Goal: Information Seeking & Learning: Learn about a topic

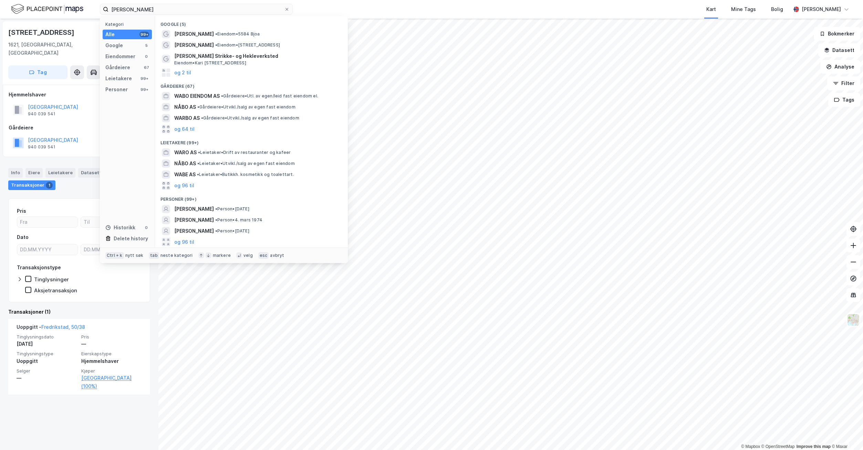
click at [194, 210] on span "[PERSON_NAME]" at bounding box center [194, 209] width 40 height 8
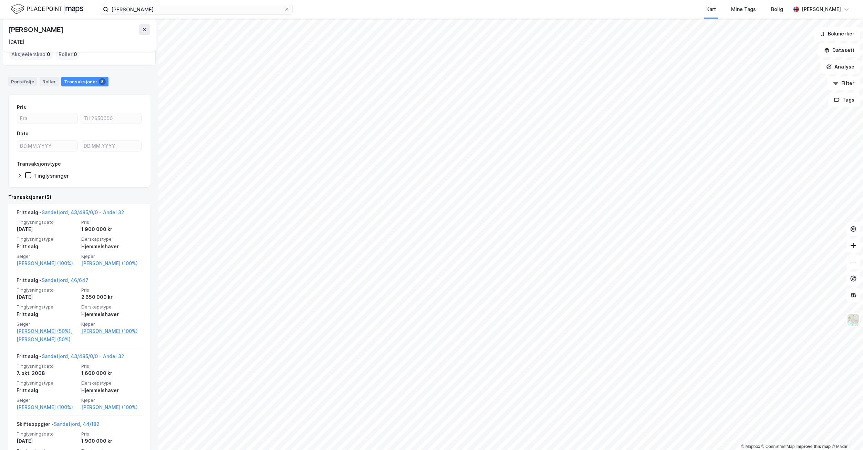
scroll to position [34, 0]
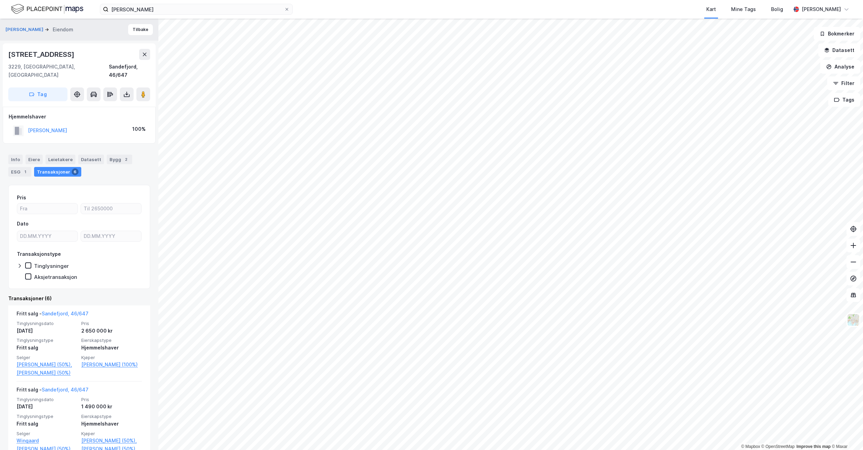
click at [45, 361] on link "[PERSON_NAME] (50%)," at bounding box center [47, 365] width 61 height 8
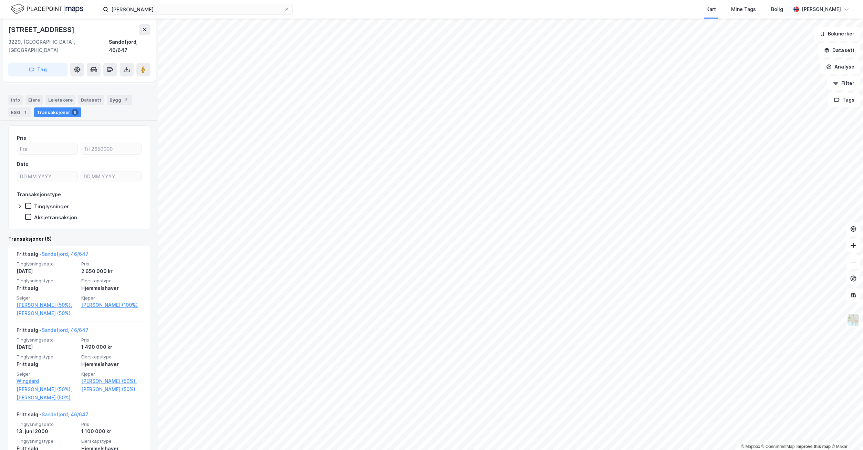
scroll to position [69, 0]
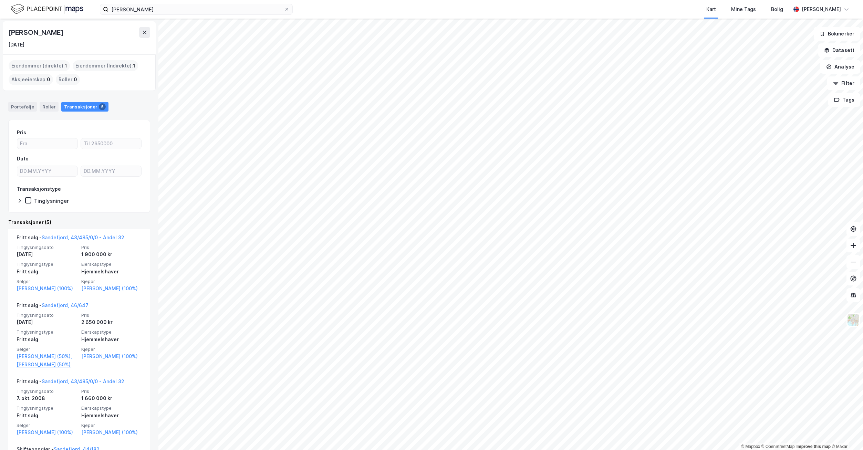
click at [73, 238] on link "Sandefjord, 43/485/0/0 - Andel 32" at bounding box center [83, 237] width 83 height 6
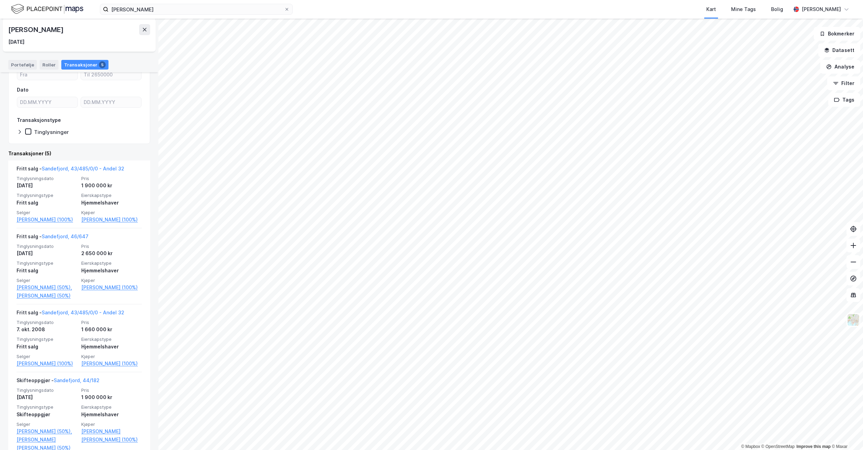
scroll to position [184, 0]
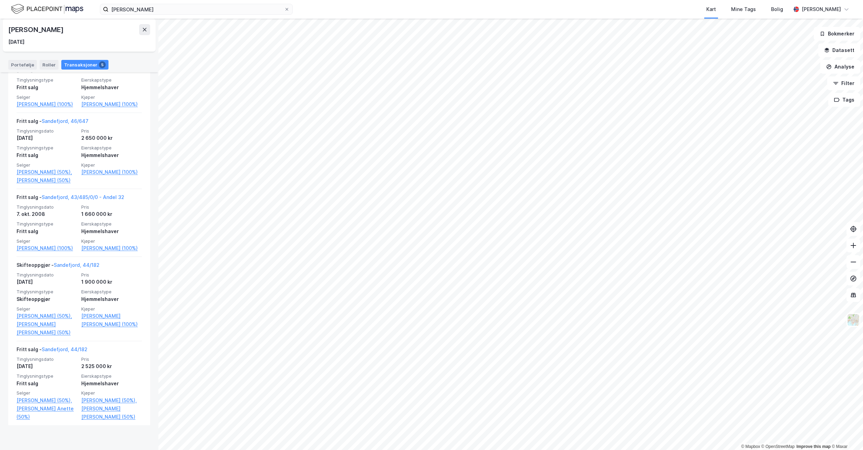
click at [91, 421] on link "[PERSON_NAME] [PERSON_NAME] (50%)" at bounding box center [111, 413] width 61 height 17
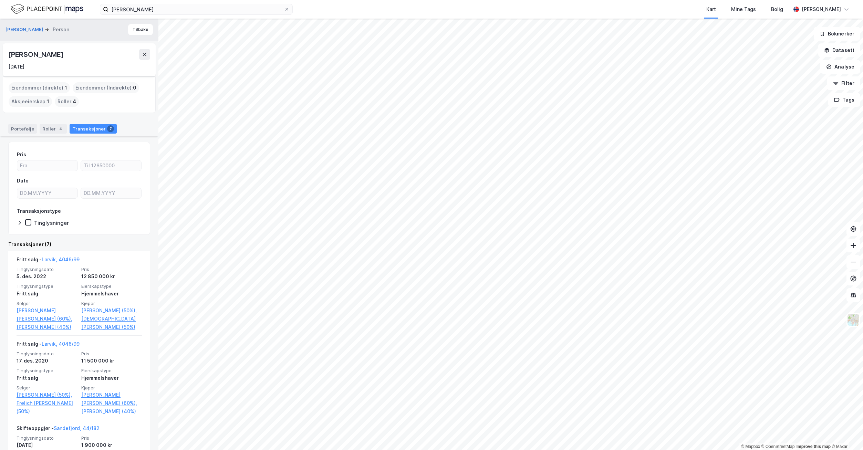
drag, startPoint x: 101, startPoint y: 57, endPoint x: 7, endPoint y: 55, distance: 94.4
click at [7, 55] on div "[PERSON_NAME] [DATE]" at bounding box center [79, 59] width 153 height 33
copy div "[PERSON_NAME]"
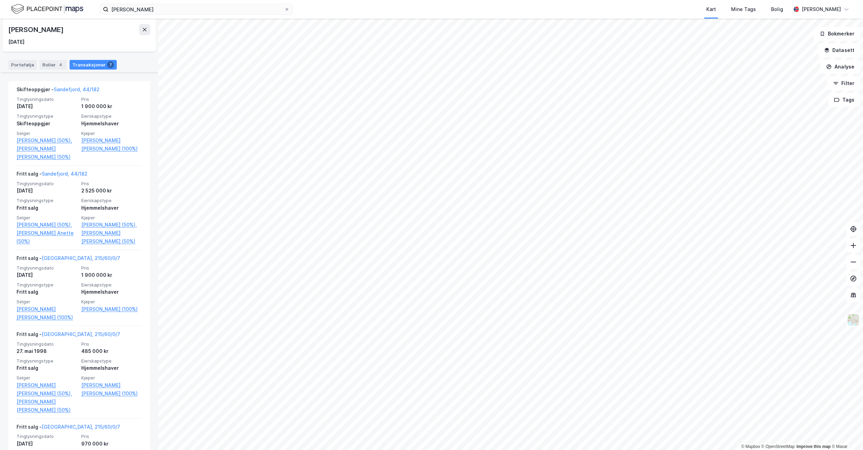
scroll to position [408, 0]
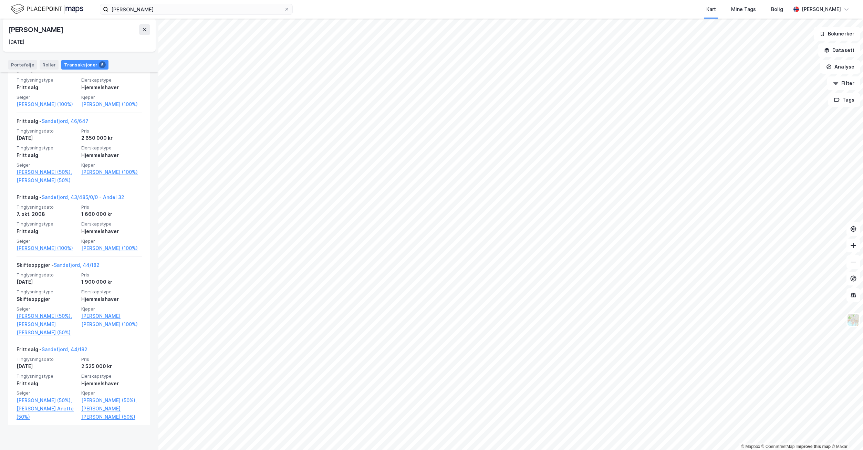
scroll to position [184, 0]
click at [66, 200] on link "Sandefjord, 43/485/0/0 - Andel 32" at bounding box center [83, 197] width 83 height 6
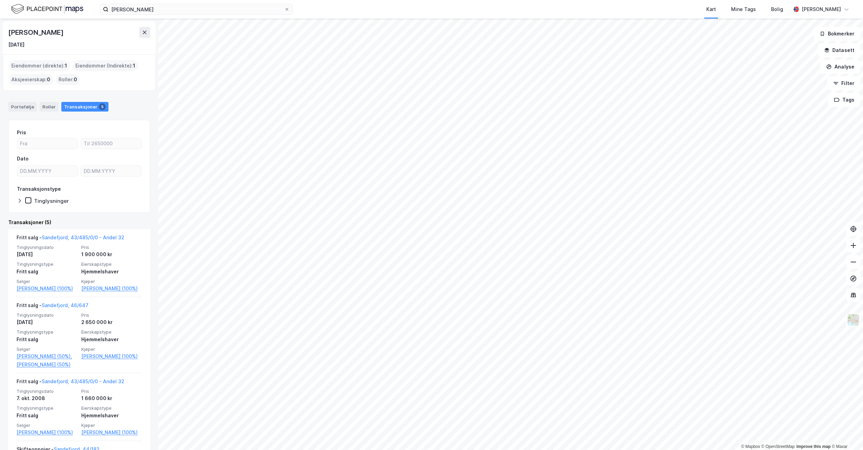
click at [145, 28] on button at bounding box center [144, 32] width 11 height 11
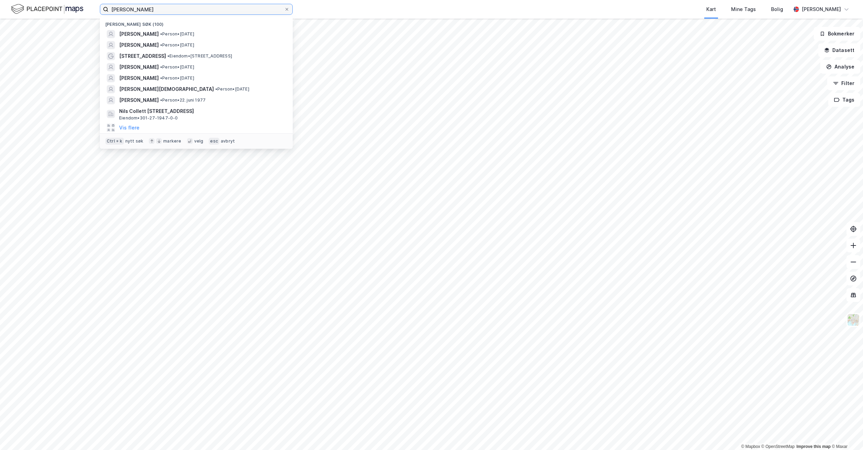
click at [147, 10] on input "[PERSON_NAME]" at bounding box center [196, 9] width 176 height 10
drag, startPoint x: 158, startPoint y: 9, endPoint x: 83, endPoint y: 8, distance: 75.4
click at [83, 8] on div "[PERSON_NAME] Nylige søk (100) [PERSON_NAME] • Person • [DATE] [PERSON_NAME] • …" at bounding box center [431, 9] width 863 height 19
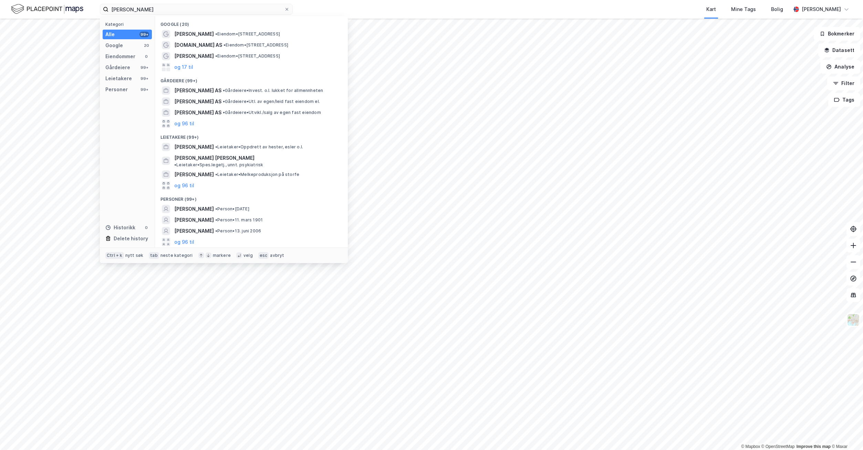
click at [191, 205] on span "[PERSON_NAME]" at bounding box center [194, 209] width 40 height 8
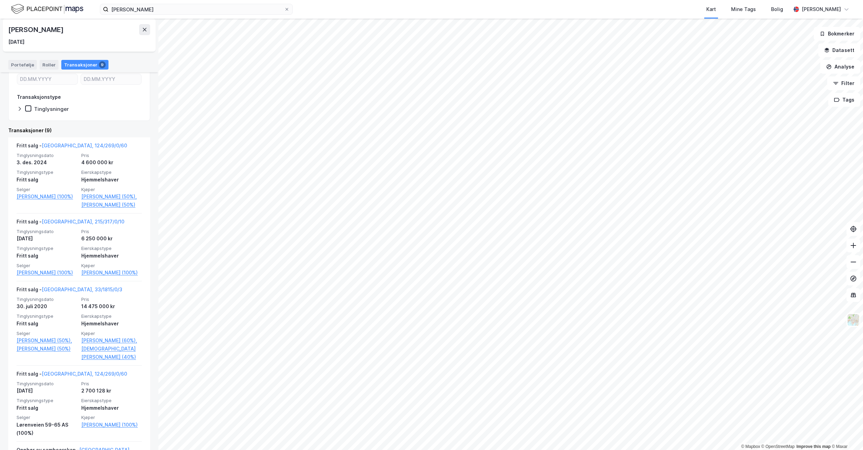
scroll to position [103, 0]
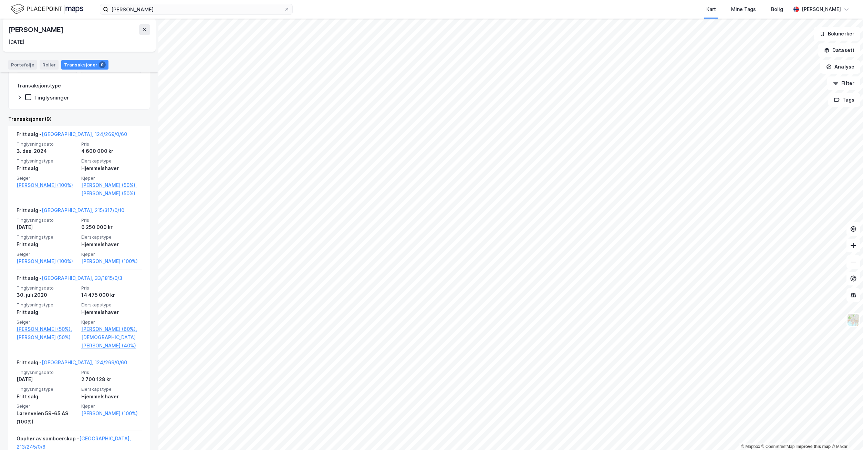
click at [62, 365] on link "[GEOGRAPHIC_DATA], 124/269/0/60" at bounding box center [84, 362] width 85 height 6
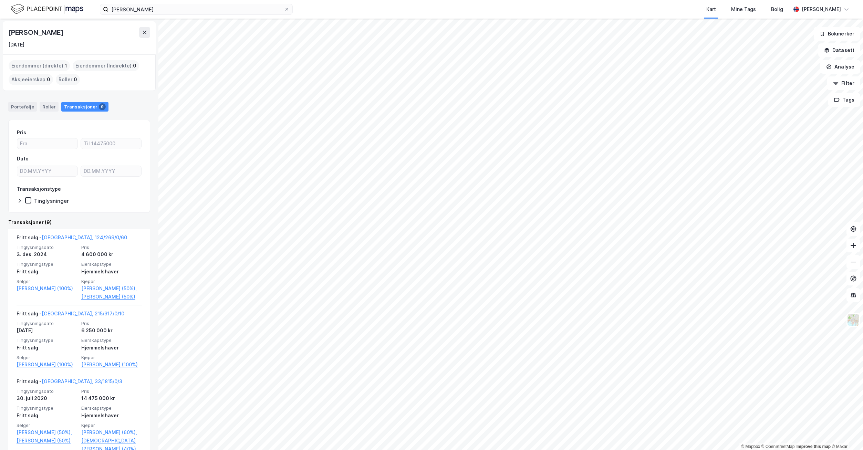
click at [144, 33] on icon at bounding box center [145, 33] width 6 height 6
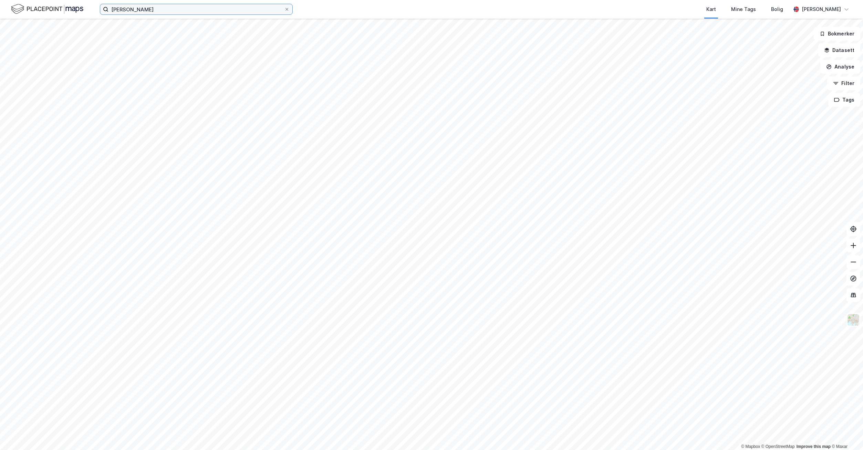
click at [170, 8] on input "[PERSON_NAME]" at bounding box center [196, 9] width 176 height 10
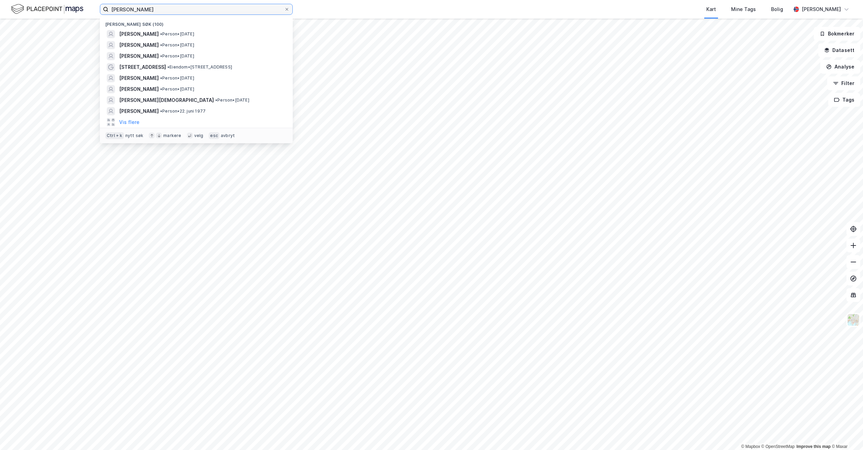
drag, startPoint x: 194, startPoint y: 9, endPoint x: 48, endPoint y: 11, distance: 145.3
click at [48, 11] on div "[PERSON_NAME] søk (100) [PERSON_NAME] • [DATE] [PERSON_NAME] • Person • [DATE] …" at bounding box center [431, 9] width 863 height 19
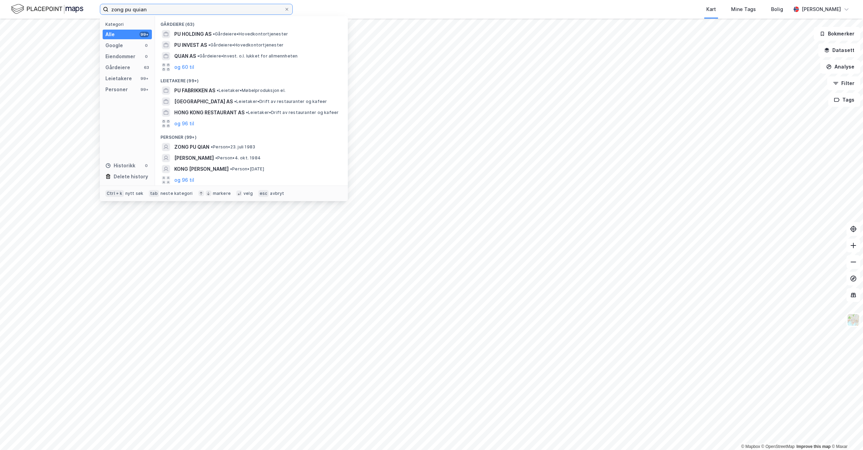
type input "zong pu quian"
click at [196, 148] on span "ZONG PU QIAN" at bounding box center [191, 147] width 35 height 8
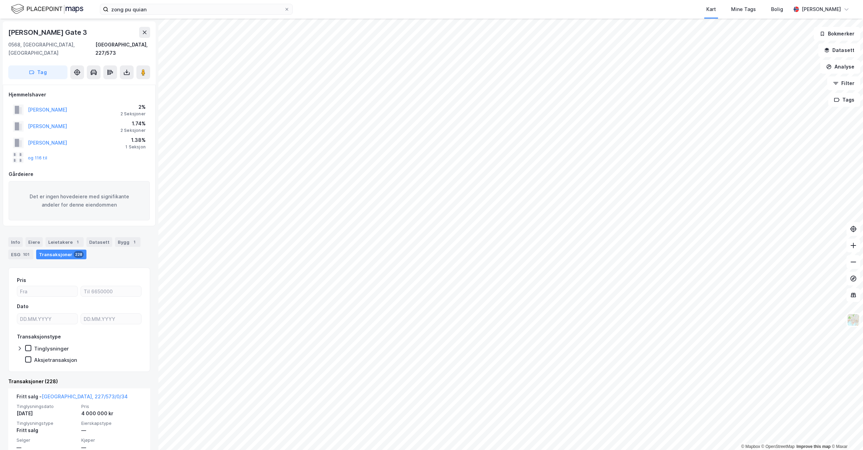
click at [0, 0] on button "og 116 til" at bounding box center [0, 0] width 0 height 0
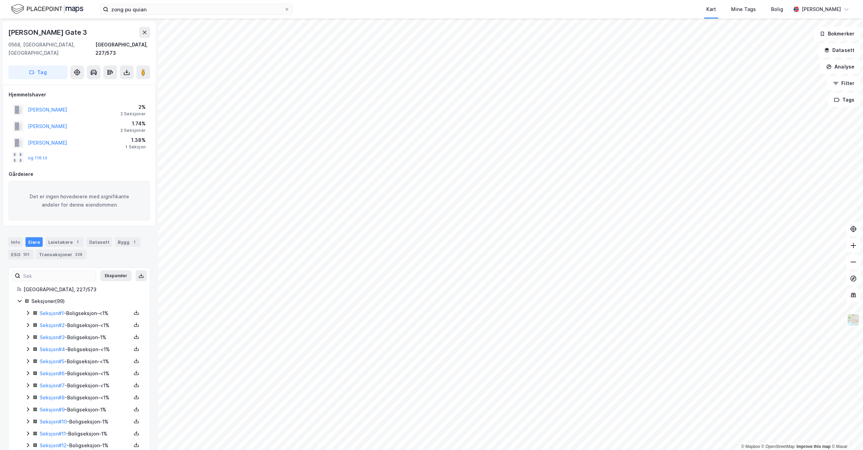
click at [56, 237] on div "Leietakere 1" at bounding box center [64, 242] width 38 height 10
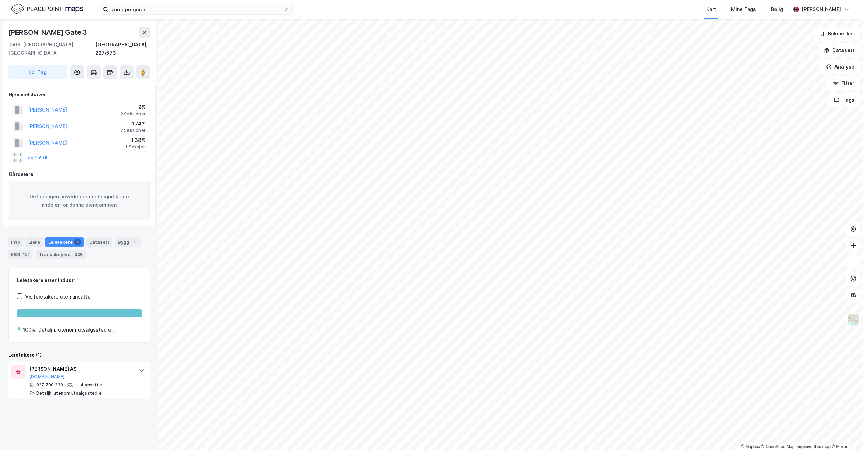
click at [32, 237] on div "Eiere" at bounding box center [33, 242] width 17 height 10
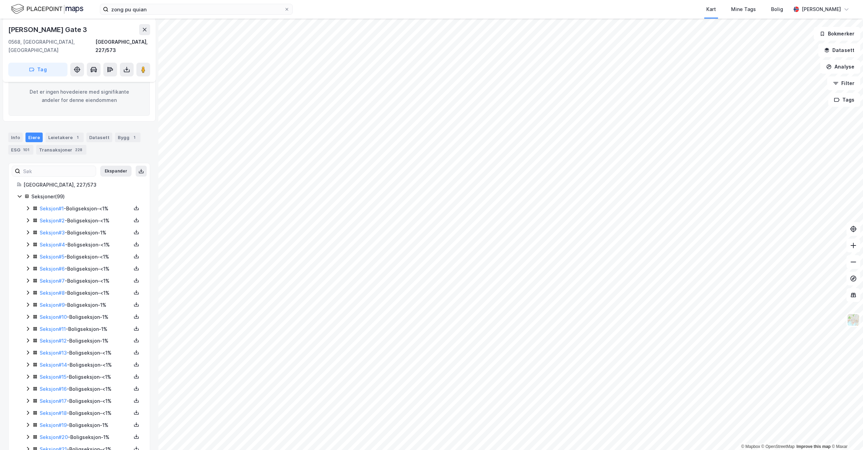
scroll to position [138, 0]
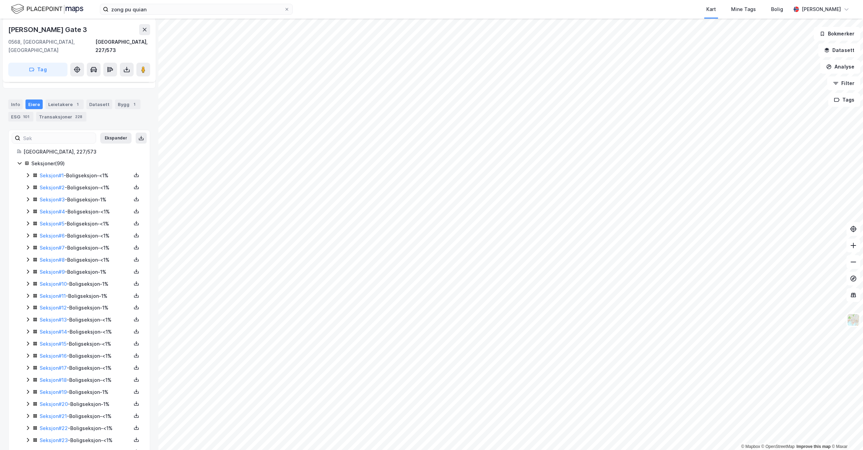
click at [48, 173] on link "Seksjon # 1" at bounding box center [52, 176] width 24 height 6
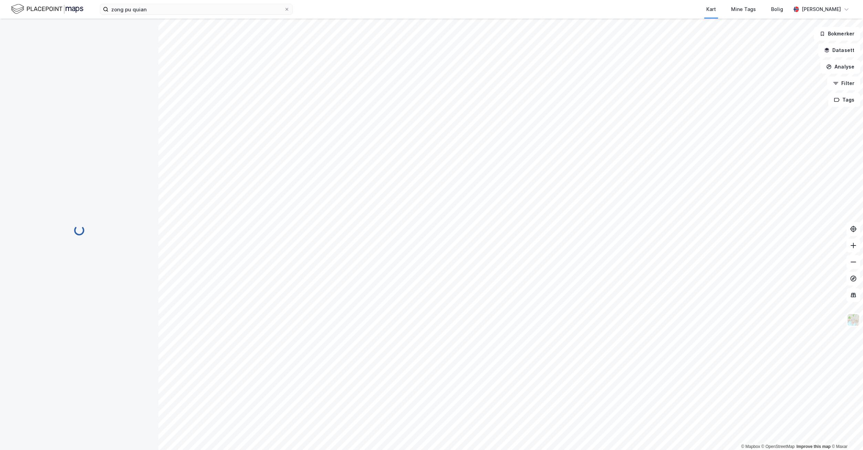
scroll to position [22, 0]
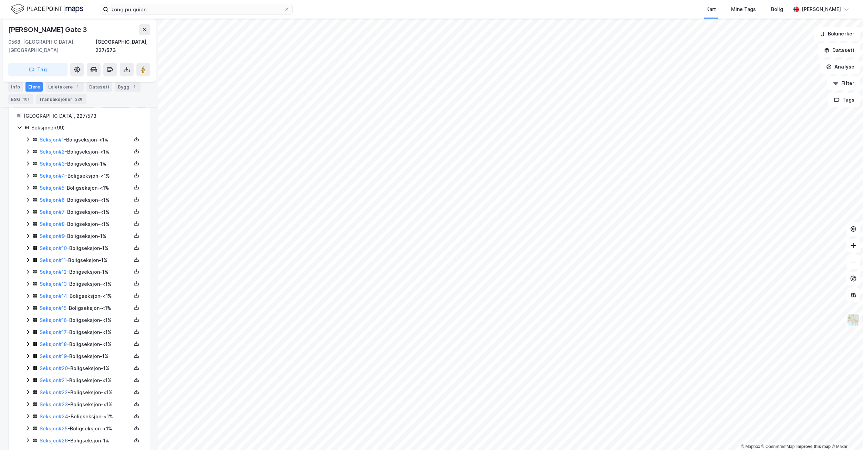
scroll to position [138, 0]
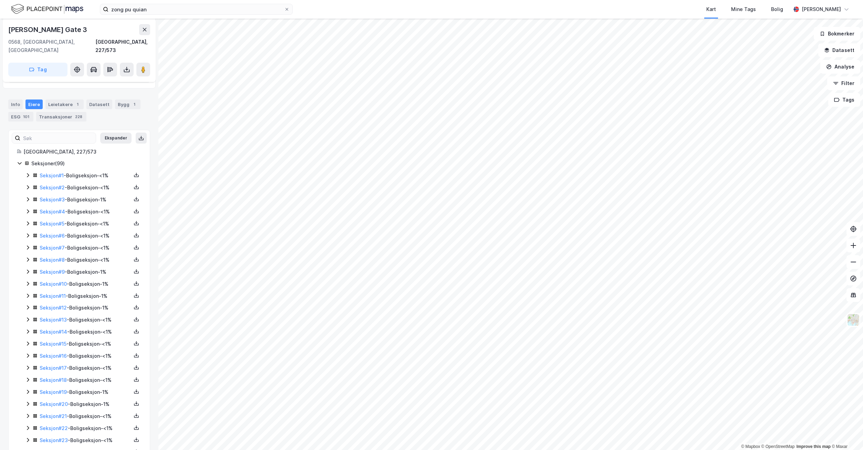
click at [47, 184] on div "Seksjon # 2 - Boligseksjon - <1%" at bounding box center [86, 188] width 92 height 8
click at [28, 220] on icon at bounding box center [28, 223] width 6 height 6
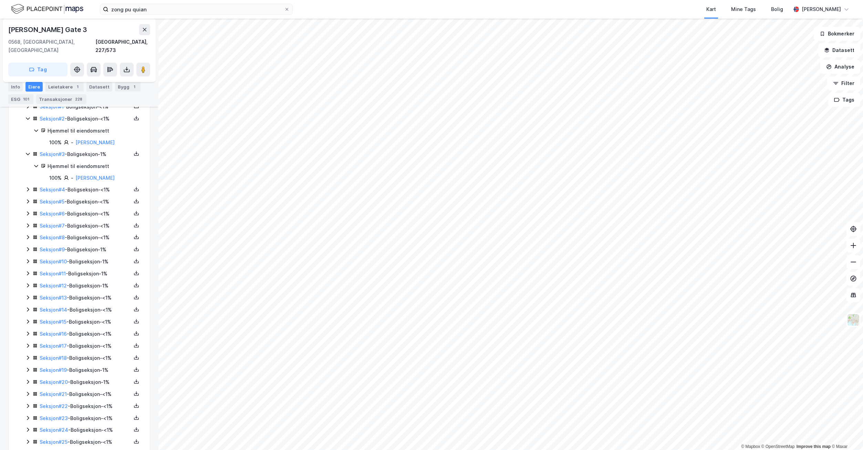
click at [27, 190] on icon at bounding box center [28, 190] width 6 height 6
click at [27, 238] on icon at bounding box center [28, 236] width 6 height 6
click at [27, 271] on icon at bounding box center [28, 272] width 6 height 6
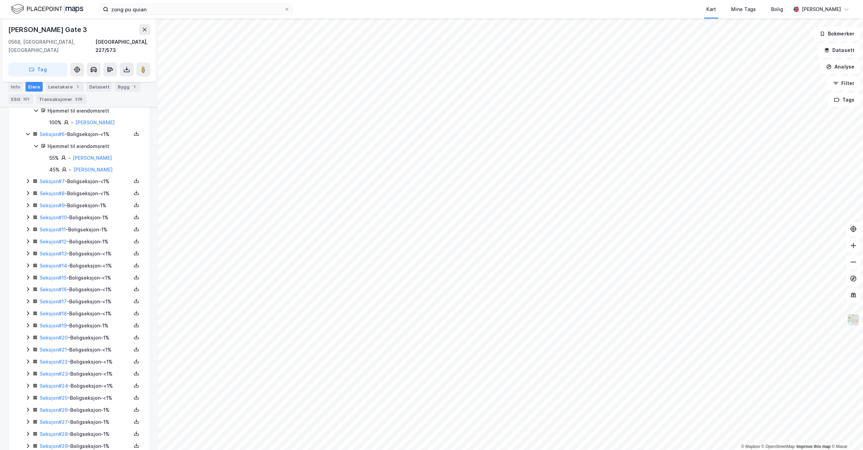
click at [29, 182] on icon at bounding box center [28, 181] width 6 height 6
click at [29, 230] on icon at bounding box center [28, 229] width 6 height 6
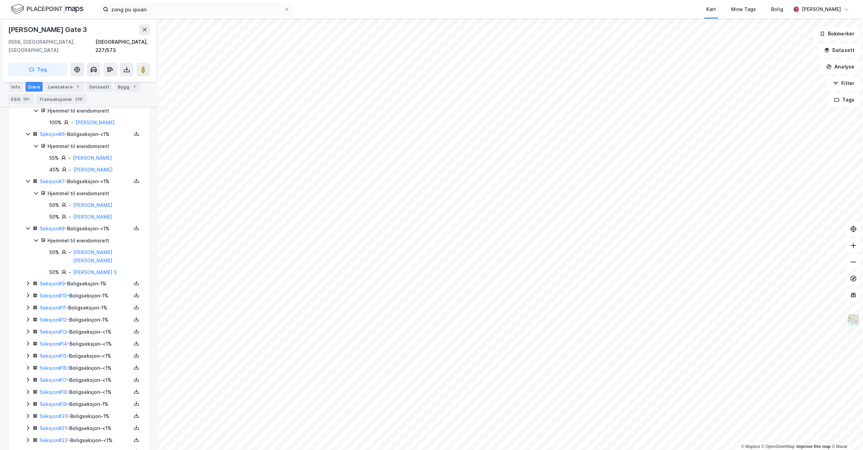
click at [28, 282] on icon at bounding box center [28, 284] width 2 height 4
click at [28, 316] on icon at bounding box center [28, 319] width 6 height 6
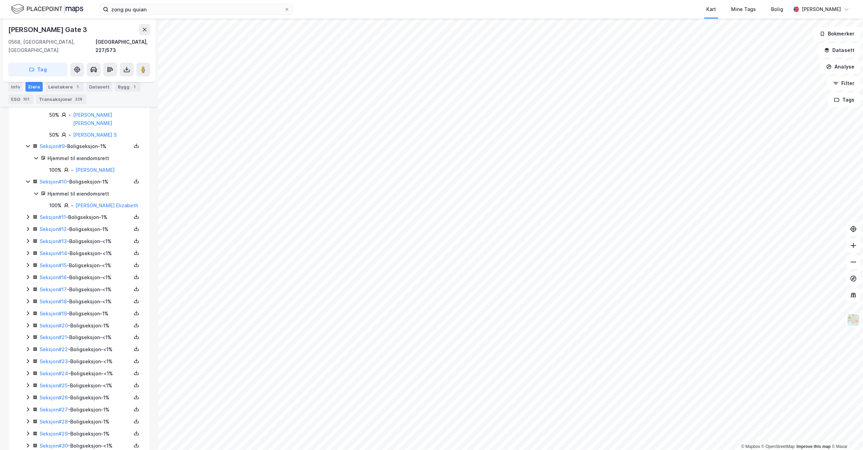
scroll to position [482, 0]
click at [29, 216] on icon at bounding box center [28, 217] width 2 height 4
click at [28, 251] on icon at bounding box center [28, 252] width 6 height 6
click at [28, 305] on icon at bounding box center [28, 308] width 6 height 6
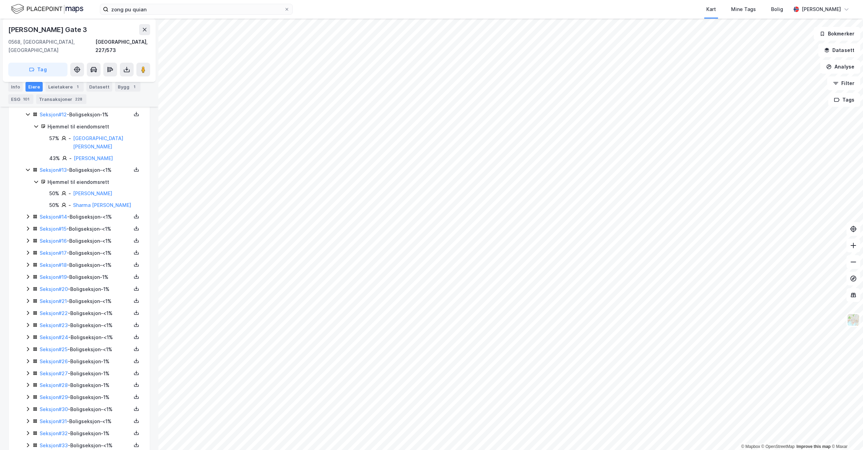
click at [29, 215] on icon at bounding box center [28, 217] width 2 height 4
click at [28, 258] on icon at bounding box center [28, 261] width 6 height 6
click at [28, 292] on div "Seksjon # 16 - Boligseksjon - <1%" at bounding box center [83, 296] width 116 height 9
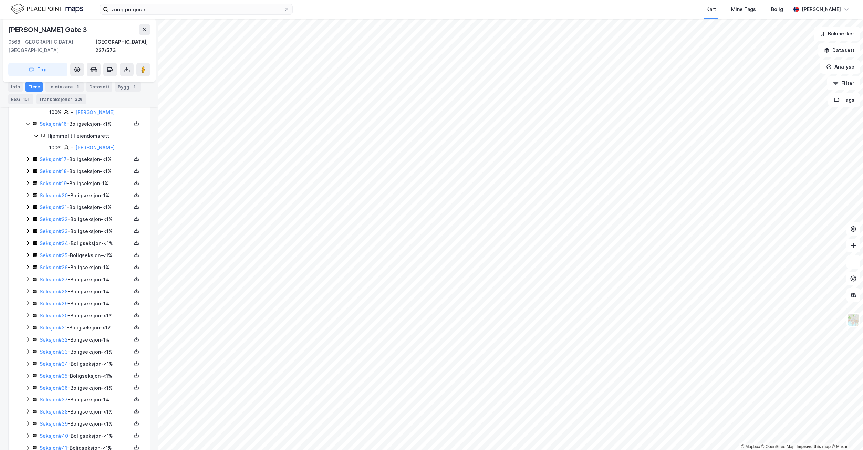
click at [28, 156] on icon at bounding box center [28, 159] width 6 height 6
click at [28, 192] on icon at bounding box center [28, 194] width 2 height 4
click at [28, 227] on icon at bounding box center [28, 230] width 6 height 6
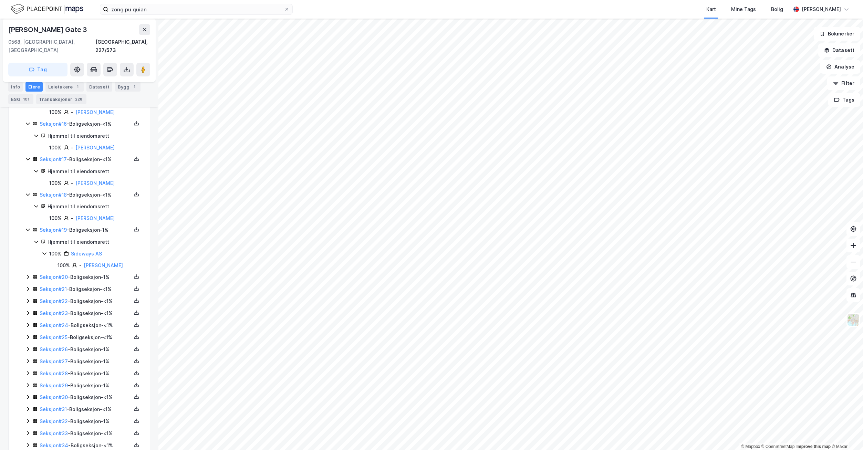
click at [27, 275] on icon at bounding box center [28, 277] width 2 height 4
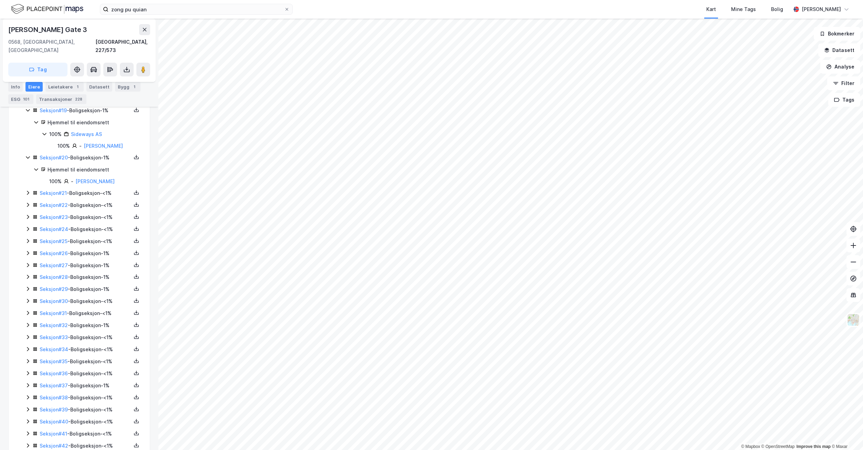
scroll to position [964, 0]
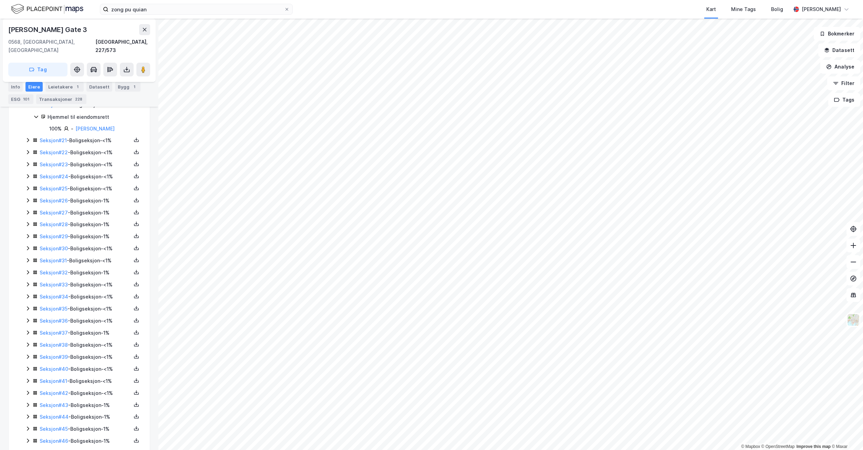
click at [27, 137] on icon at bounding box center [28, 140] width 6 height 6
click at [25, 160] on div "Seksjoner ( 99 ) Seksjon # 1 - Boligseksjon - <1% Seksjon # 2 - Boligseksjon - …" at bounding box center [79, 220] width 125 height 1774
click at [26, 173] on icon at bounding box center [28, 176] width 6 height 6
click at [27, 208] on icon at bounding box center [28, 211] width 6 height 6
click at [28, 244] on icon at bounding box center [28, 246] width 2 height 4
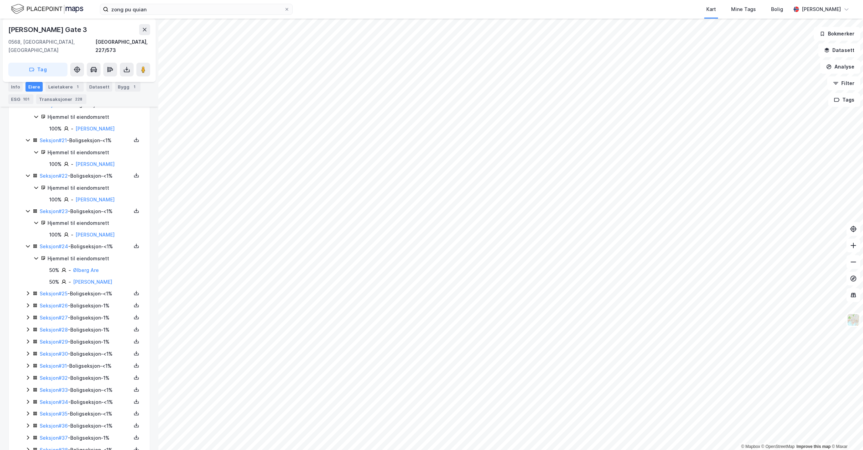
click at [27, 291] on icon at bounding box center [28, 294] width 6 height 6
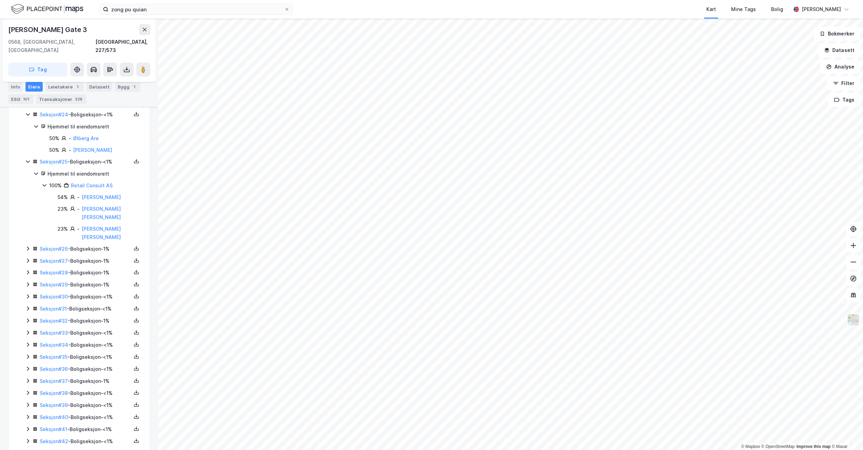
scroll to position [1102, 0]
click at [28, 240] on icon at bounding box center [28, 243] width 6 height 6
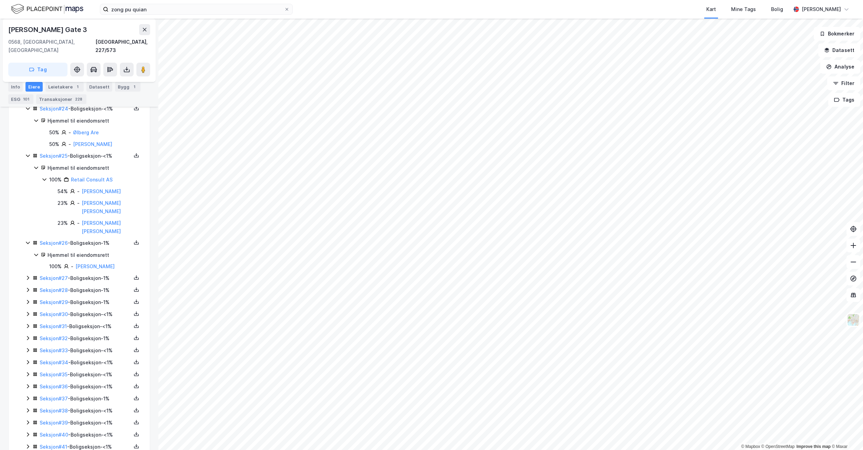
click at [27, 275] on icon at bounding box center [28, 278] width 6 height 6
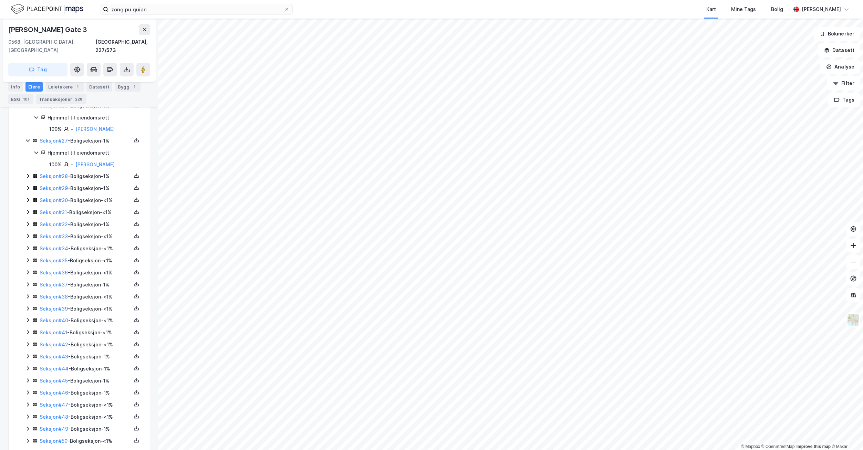
scroll to position [1240, 0]
click at [26, 173] on icon at bounding box center [28, 176] width 6 height 6
click at [27, 202] on div "Seksjon # 1 - Boligseksjon - <1% Seksjon # 2 - Boligseksjon - <1% Hjemmel til e…" at bounding box center [83, 70] width 116 height 2000
click at [27, 220] on icon at bounding box center [28, 223] width 6 height 6
click at [29, 255] on icon at bounding box center [28, 258] width 6 height 6
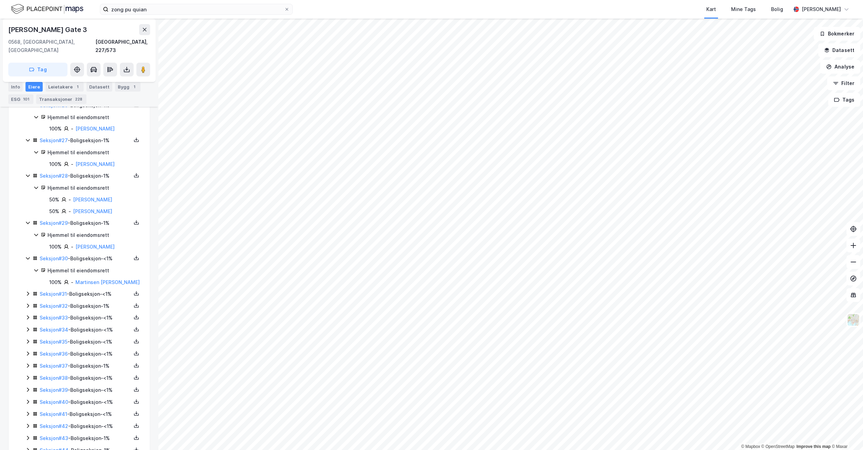
click at [28, 291] on icon at bounding box center [28, 294] width 6 height 6
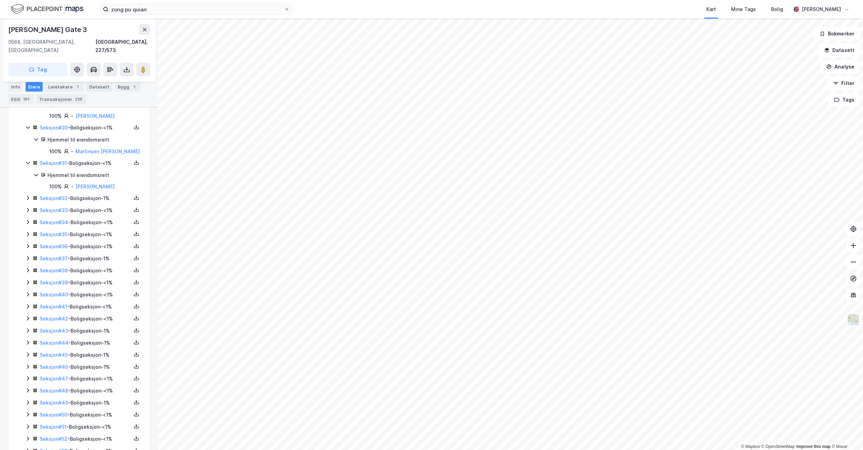
scroll to position [1377, 0]
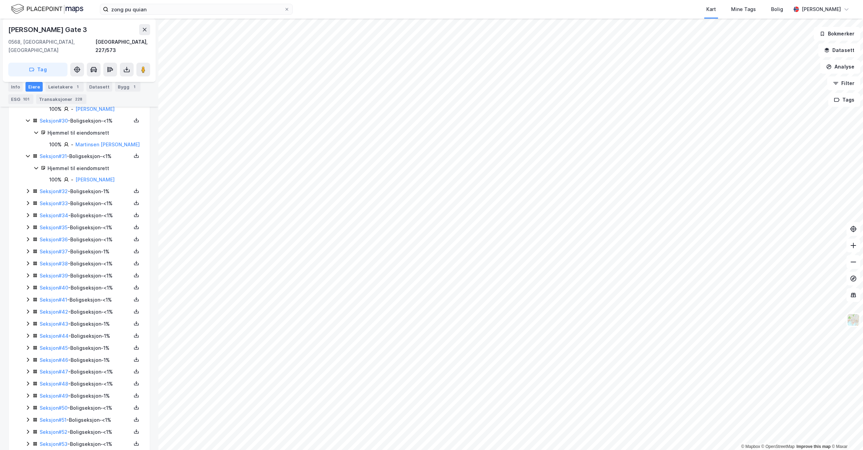
click at [29, 188] on icon at bounding box center [28, 191] width 6 height 6
click at [30, 224] on icon at bounding box center [28, 227] width 6 height 6
click at [28, 259] on icon at bounding box center [28, 262] width 6 height 6
click at [27, 294] on div "Seksjon # 35 - Boligseksjon - <1%" at bounding box center [83, 298] width 116 height 9
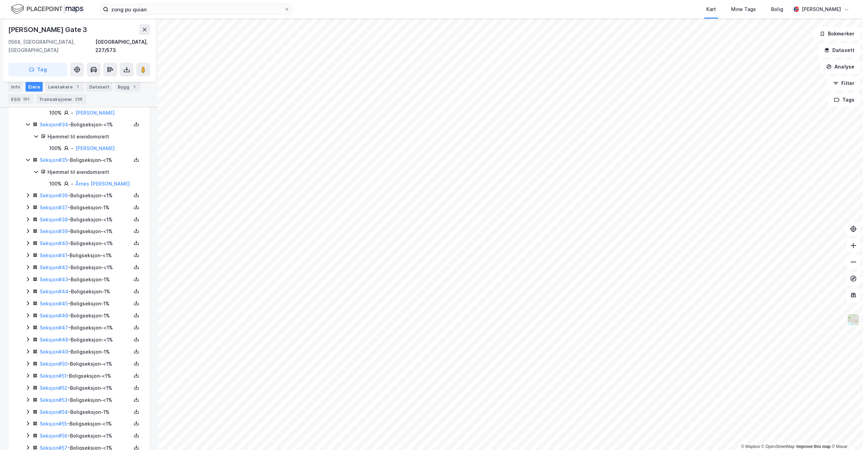
click at [30, 192] on icon at bounding box center [28, 195] width 6 height 6
click at [28, 227] on div "Seksjon # 37 - Boligseksjon - 1%" at bounding box center [83, 231] width 116 height 9
click at [26, 263] on icon at bounding box center [28, 266] width 6 height 6
click at [26, 230] on icon at bounding box center [28, 233] width 6 height 6
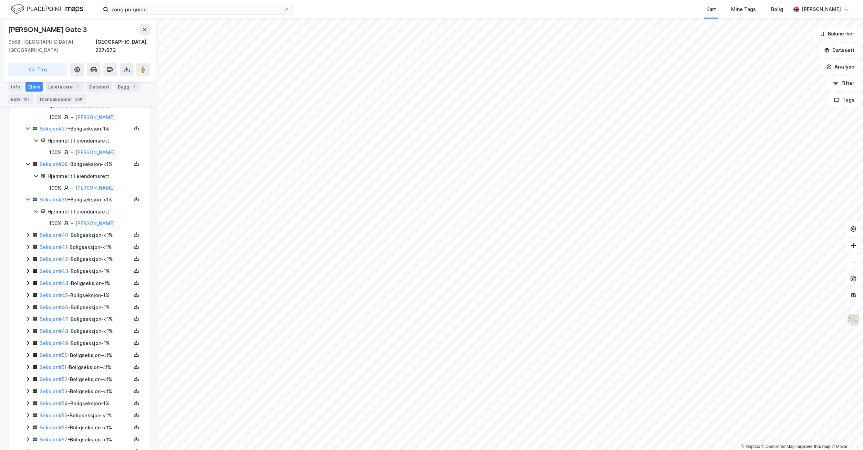
scroll to position [1653, 0]
click at [27, 196] on icon at bounding box center [28, 199] width 6 height 6
click at [28, 232] on icon at bounding box center [28, 235] width 6 height 6
click at [28, 268] on icon at bounding box center [28, 270] width 2 height 4
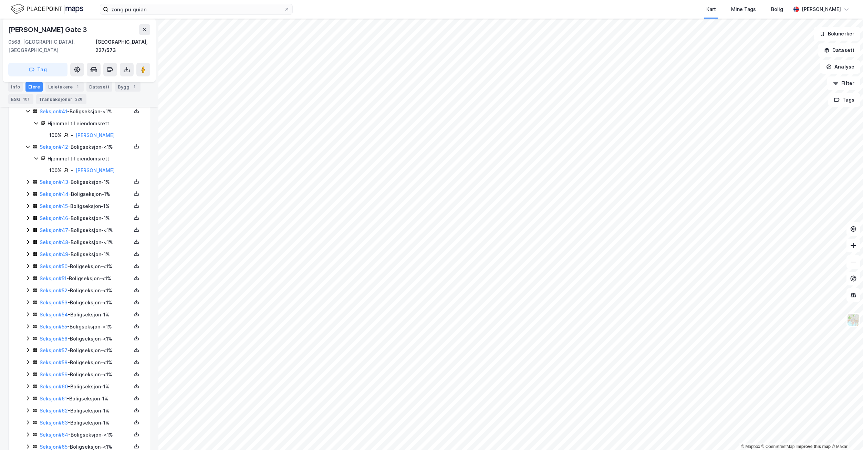
scroll to position [1791, 0]
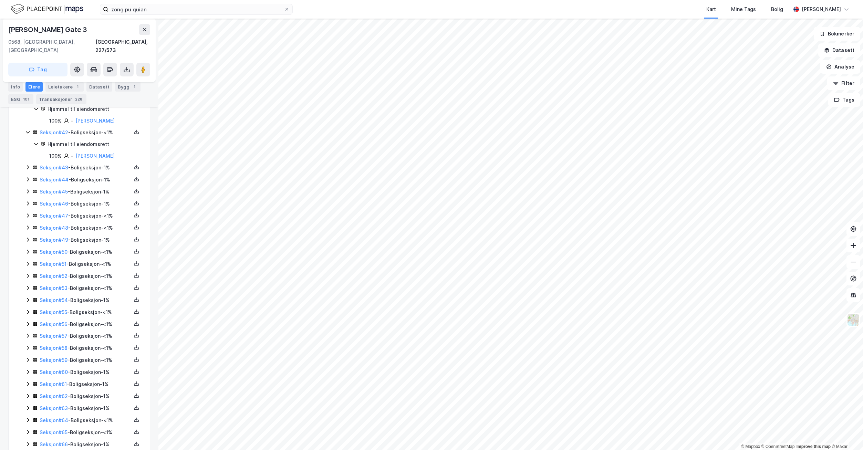
click at [28, 165] on icon at bounding box center [28, 168] width 6 height 6
click at [29, 201] on icon at bounding box center [28, 203] width 2 height 4
click at [31, 234] on div "Seksjon # 45 - Boligseksjon - 1%" at bounding box center [83, 238] width 116 height 9
click at [28, 272] on icon at bounding box center [28, 274] width 2 height 4
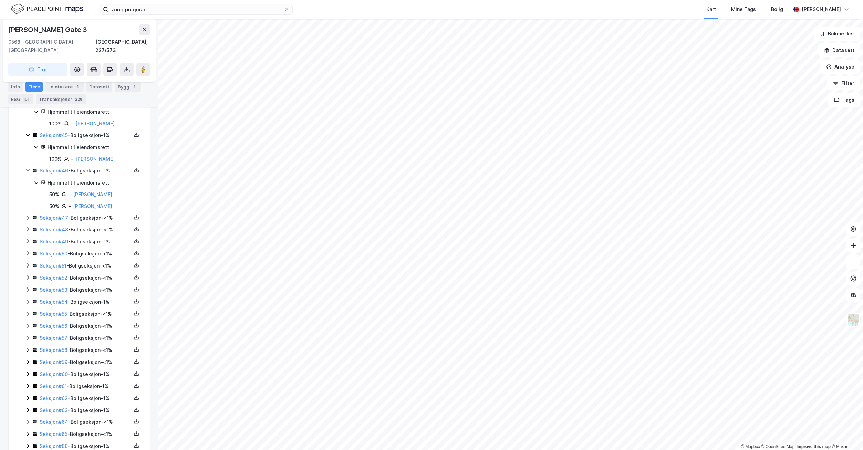
click at [29, 216] on icon at bounding box center [28, 218] width 2 height 4
click at [29, 249] on div "Seksjon # 48 - Boligseksjon - <1%" at bounding box center [83, 253] width 116 height 9
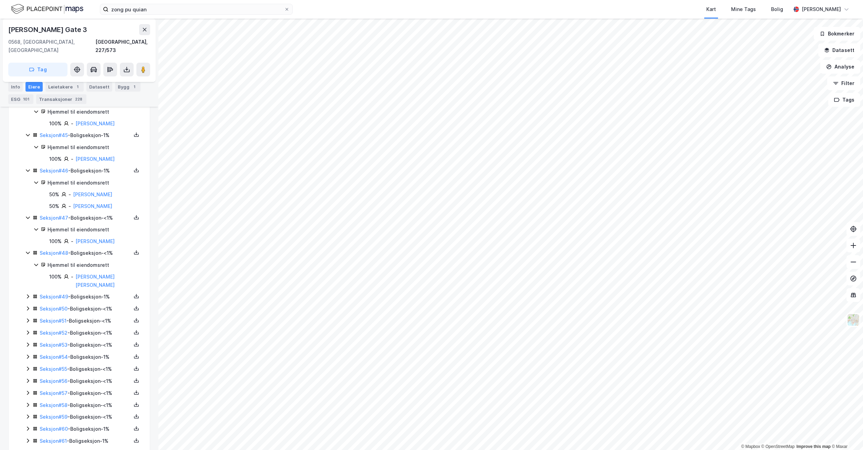
click at [28, 294] on icon at bounding box center [28, 296] width 2 height 4
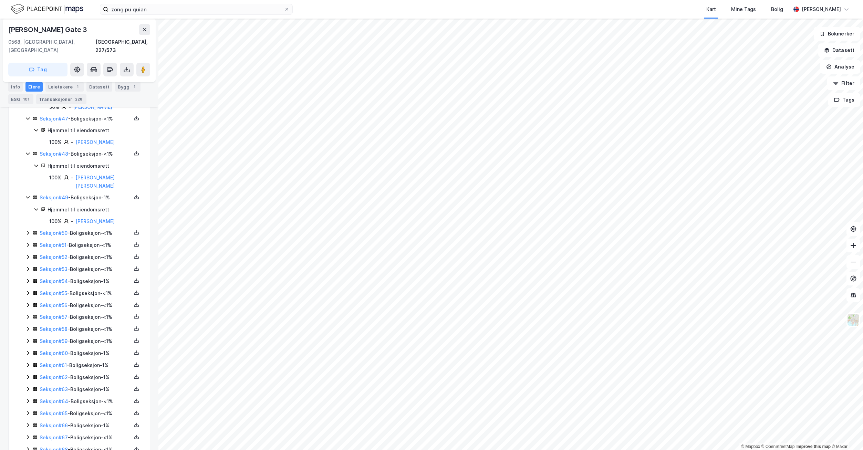
scroll to position [1997, 0]
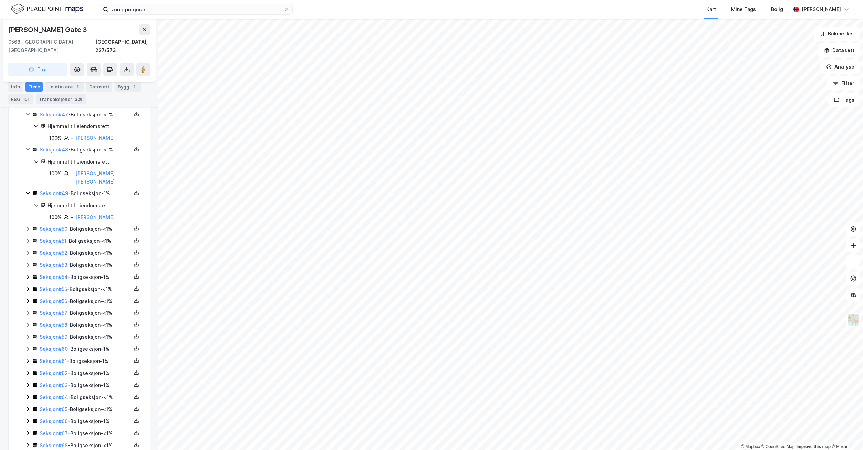
click at [31, 225] on div "Seksjon # 50 - Boligseksjon - <1%" at bounding box center [83, 229] width 116 height 9
click at [27, 261] on icon at bounding box center [28, 264] width 6 height 6
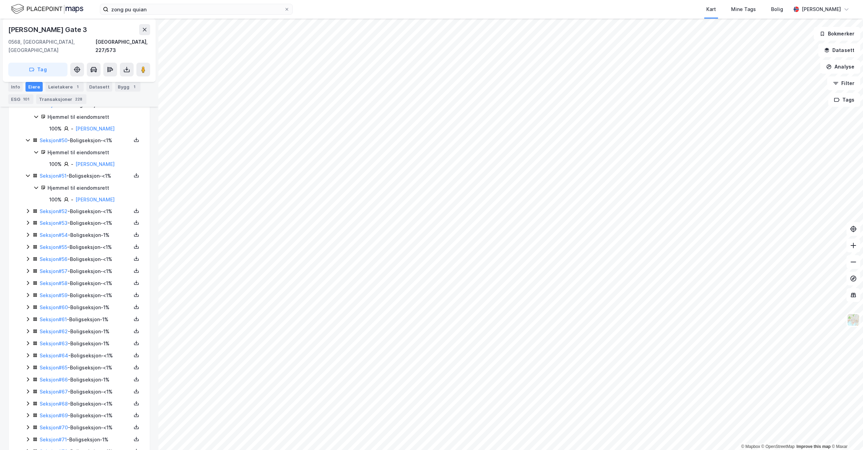
scroll to position [2100, 0]
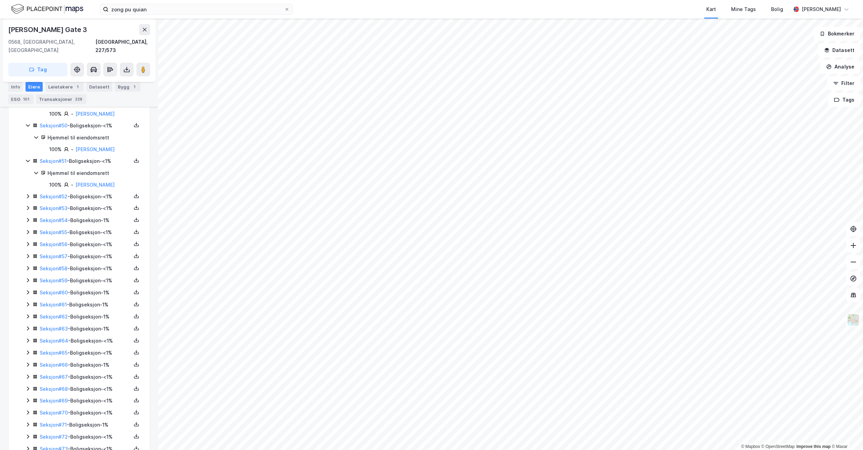
click at [28, 194] on icon at bounding box center [28, 197] width 6 height 6
click at [26, 240] on icon at bounding box center [28, 243] width 6 height 6
click at [28, 275] on div "Seksjon # 54 - Boligseksjon - 1%" at bounding box center [83, 279] width 116 height 9
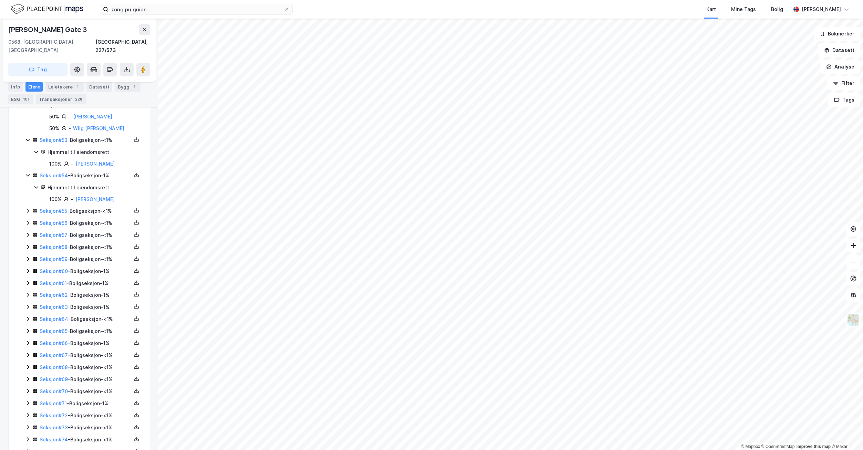
click at [26, 208] on icon at bounding box center [28, 211] width 6 height 6
click at [27, 255] on icon at bounding box center [28, 258] width 6 height 6
click at [27, 290] on icon at bounding box center [28, 293] width 6 height 6
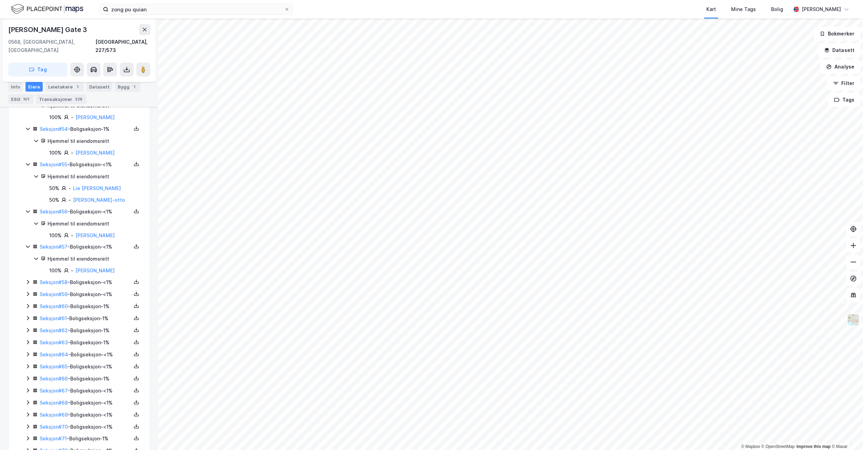
scroll to position [2341, 0]
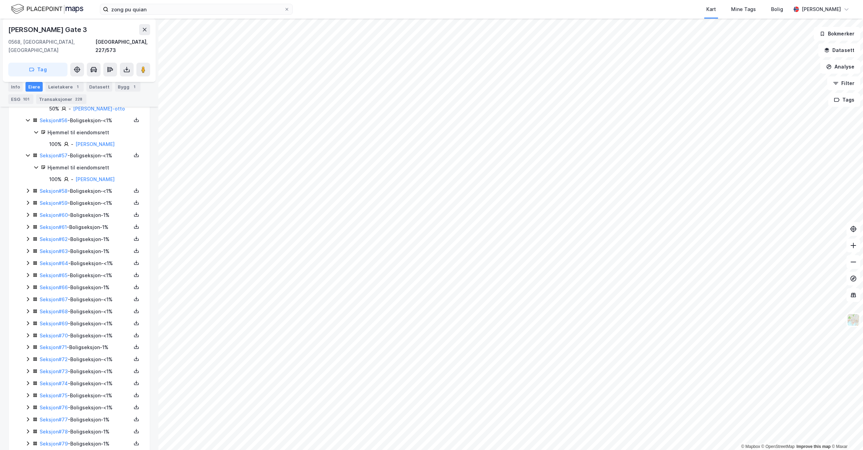
click at [28, 188] on icon at bounding box center [28, 191] width 6 height 6
click at [27, 223] on icon at bounding box center [28, 226] width 6 height 6
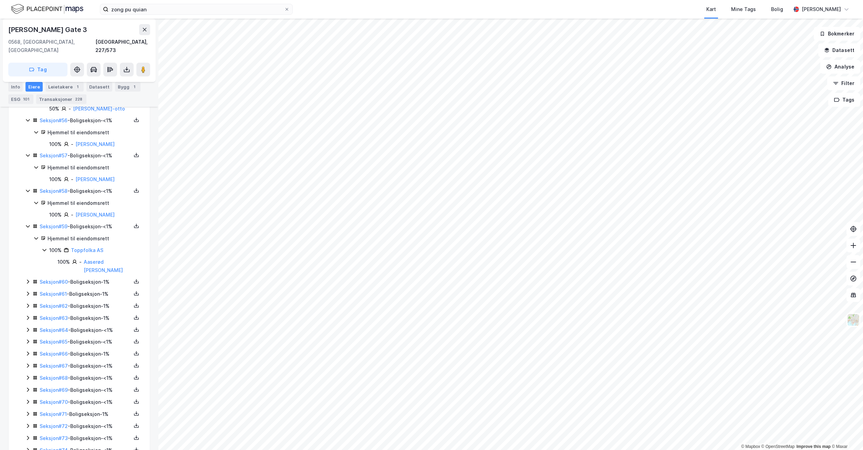
click at [29, 279] on icon at bounding box center [28, 282] width 6 height 6
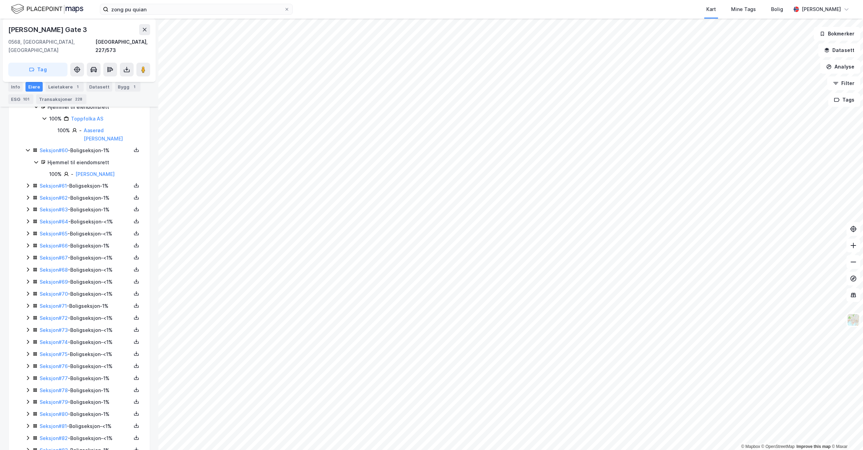
scroll to position [2479, 0]
click at [28, 177] on icon at bounding box center [28, 180] width 6 height 6
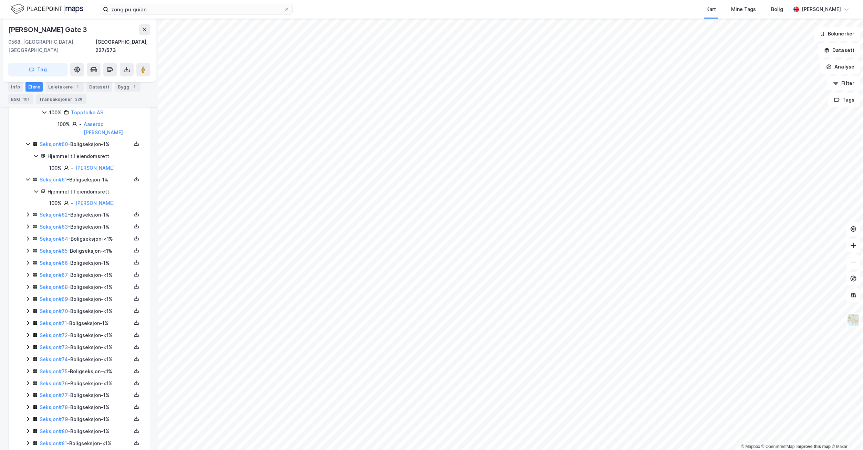
click at [29, 212] on icon at bounding box center [28, 215] width 6 height 6
click at [28, 260] on icon at bounding box center [28, 262] width 2 height 4
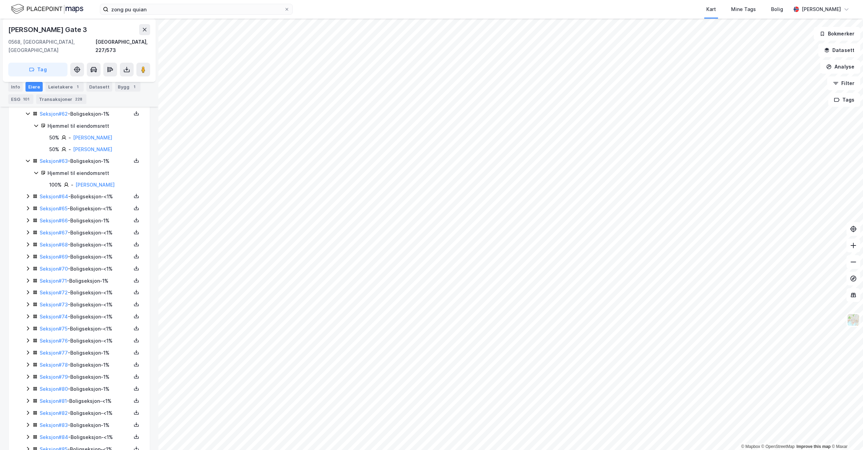
scroll to position [2582, 0]
click at [28, 191] on icon at bounding box center [28, 194] width 6 height 6
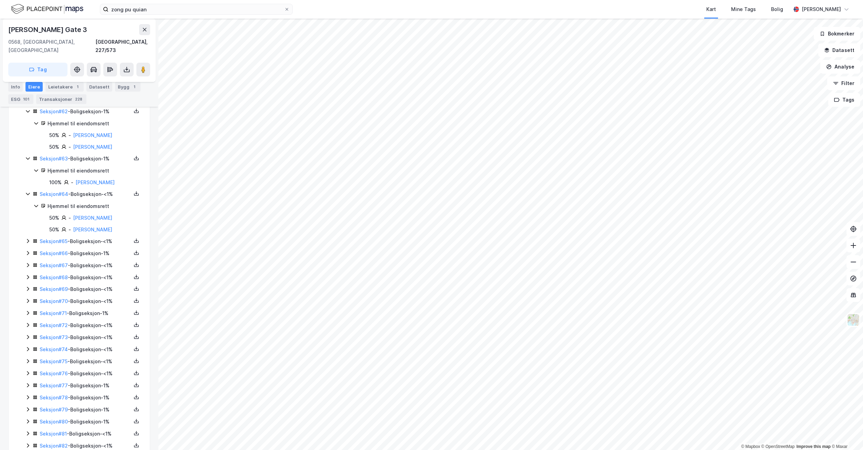
click at [29, 238] on icon at bounding box center [28, 241] width 6 height 6
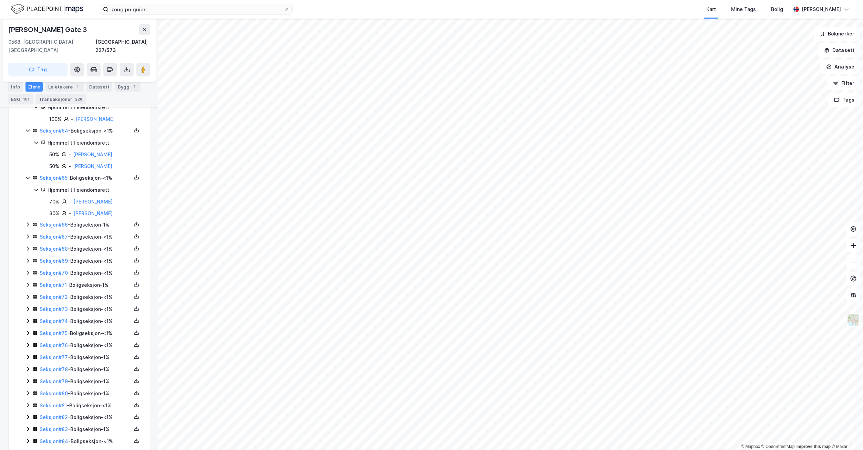
scroll to position [2686, 0]
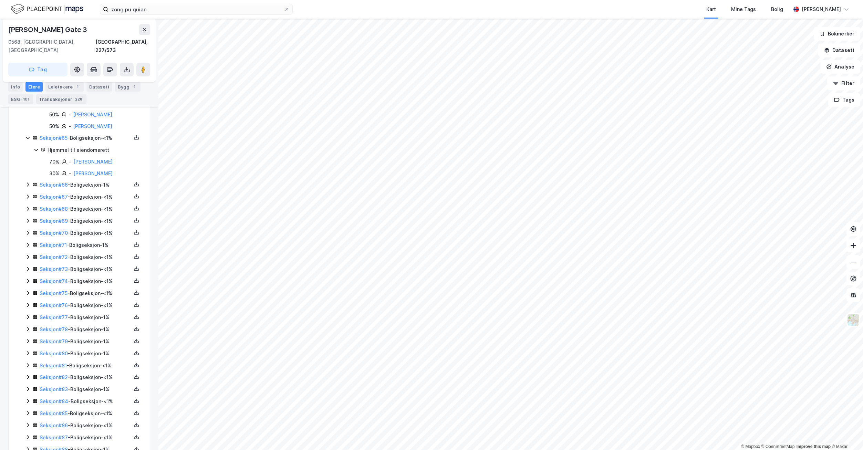
click at [26, 182] on icon at bounding box center [28, 185] width 6 height 6
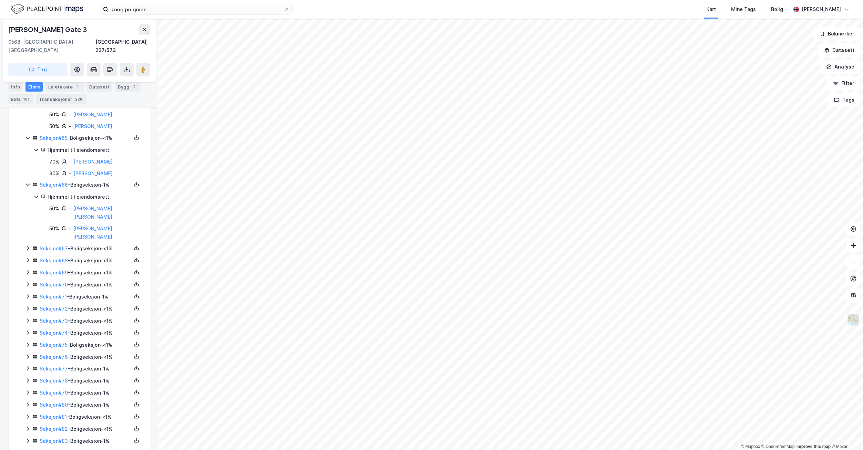
click at [27, 246] on icon at bounding box center [28, 249] width 6 height 6
click at [28, 281] on icon at bounding box center [28, 284] width 6 height 6
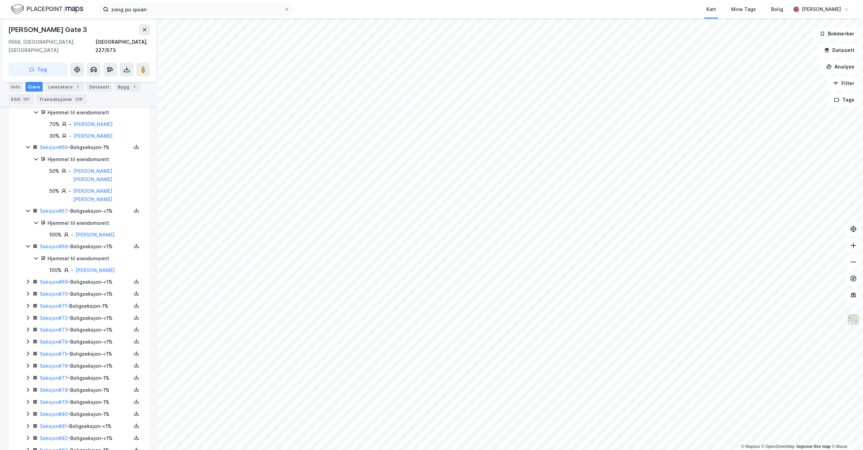
scroll to position [2755, 0]
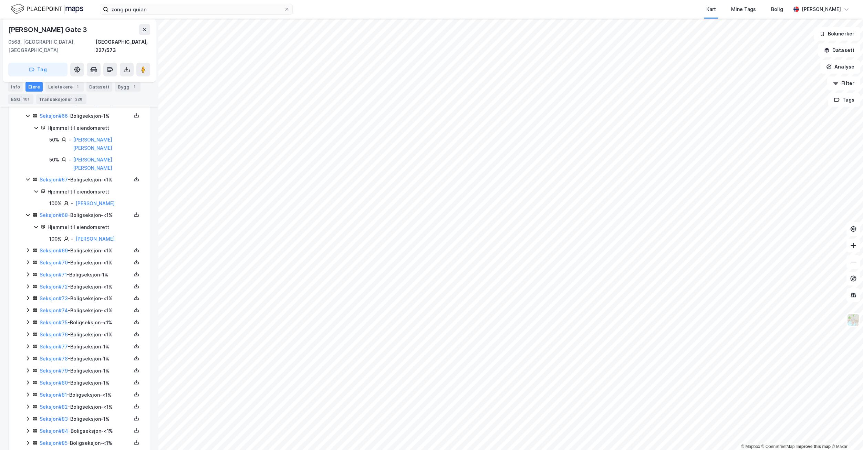
click at [29, 248] on icon at bounding box center [28, 250] width 2 height 4
click at [26, 291] on icon at bounding box center [28, 294] width 6 height 6
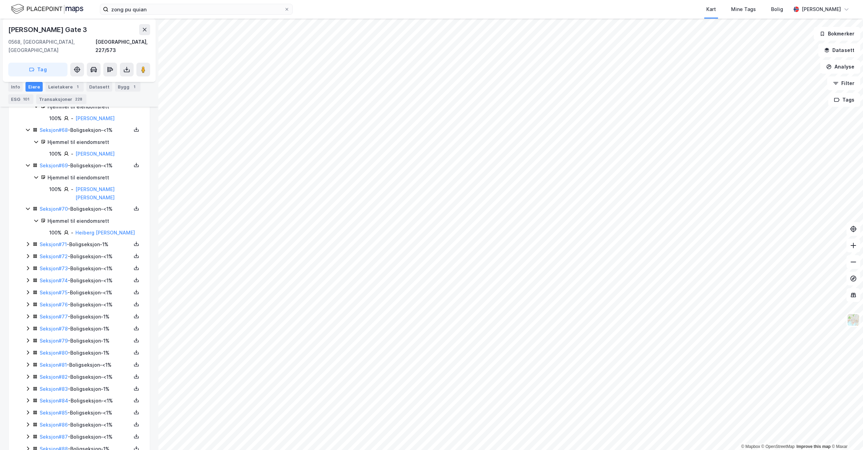
scroll to position [2858, 0]
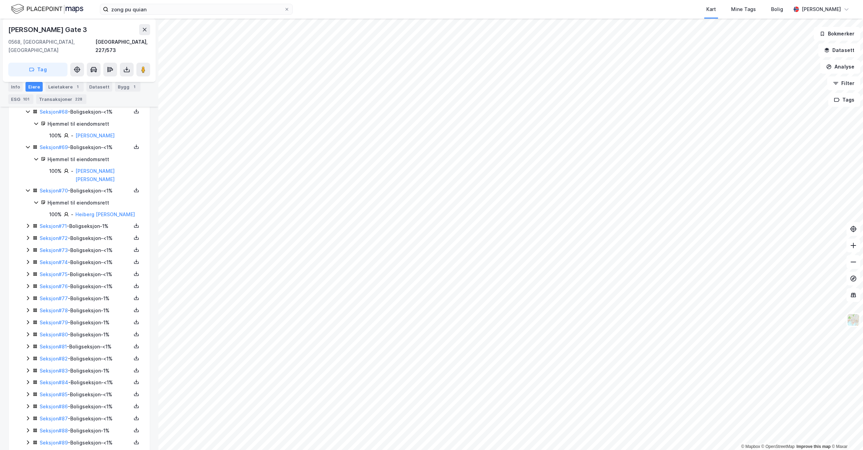
click at [27, 223] on icon at bounding box center [28, 226] width 6 height 6
click at [28, 259] on icon at bounding box center [28, 261] width 2 height 4
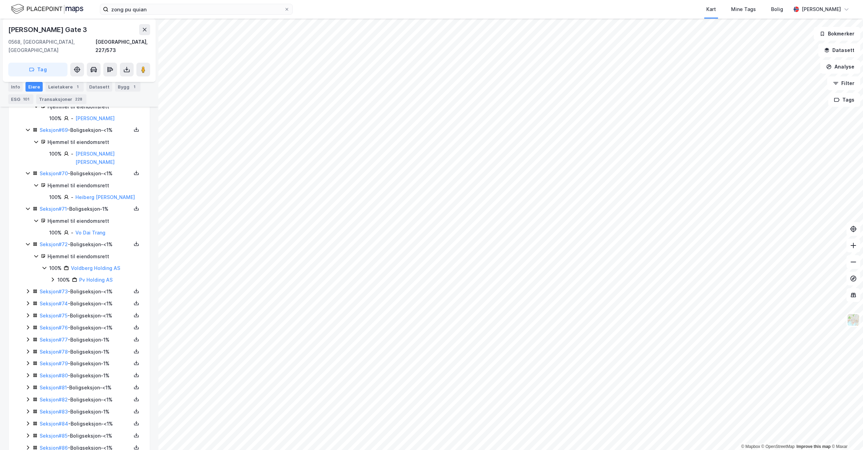
scroll to position [2892, 0]
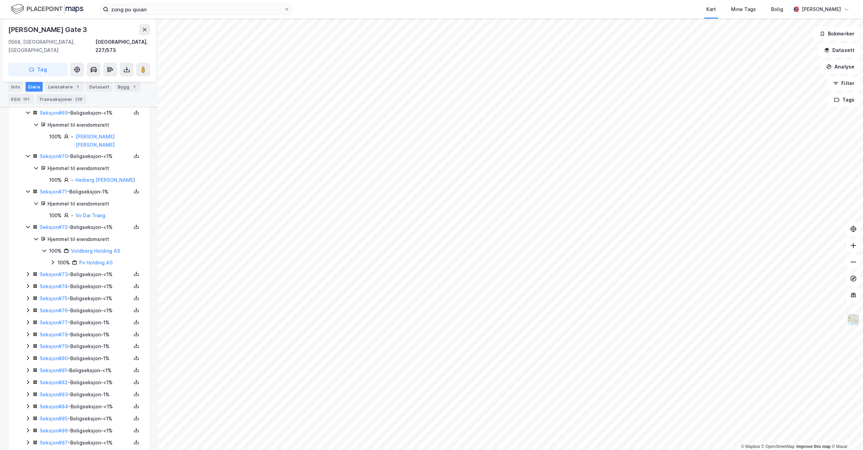
click at [28, 271] on icon at bounding box center [28, 274] width 6 height 6
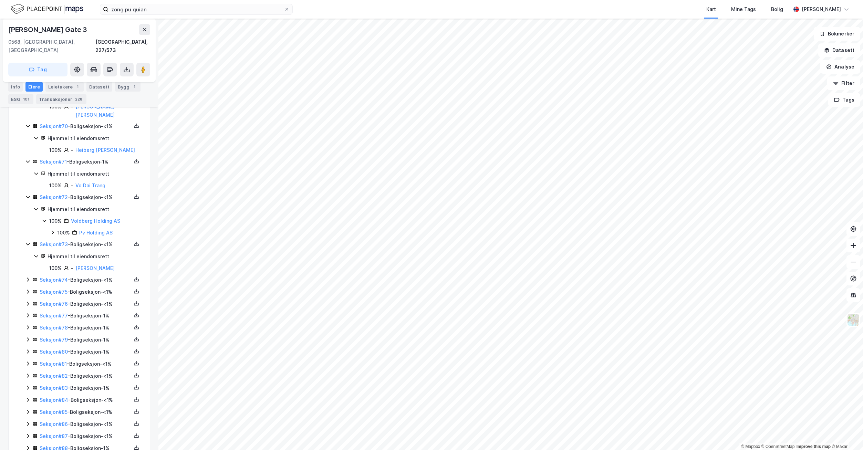
scroll to position [2961, 0]
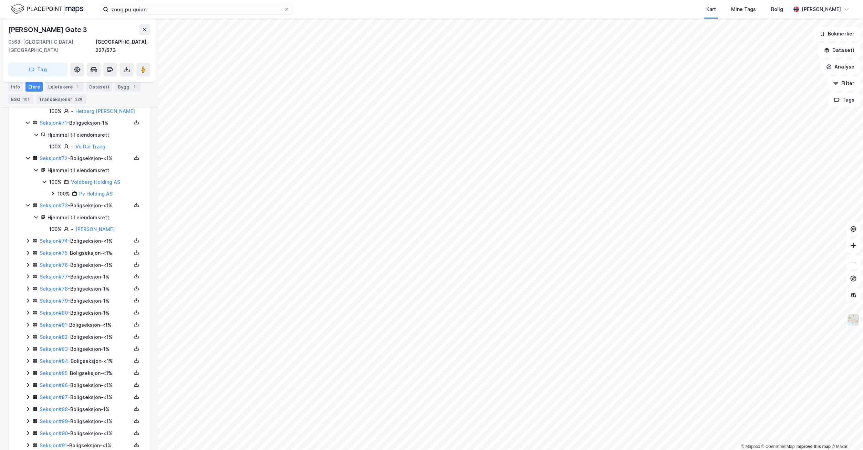
click at [27, 238] on icon at bounding box center [28, 241] width 6 height 6
click at [30, 285] on icon at bounding box center [28, 288] width 6 height 6
click at [27, 332] on icon at bounding box center [28, 335] width 6 height 6
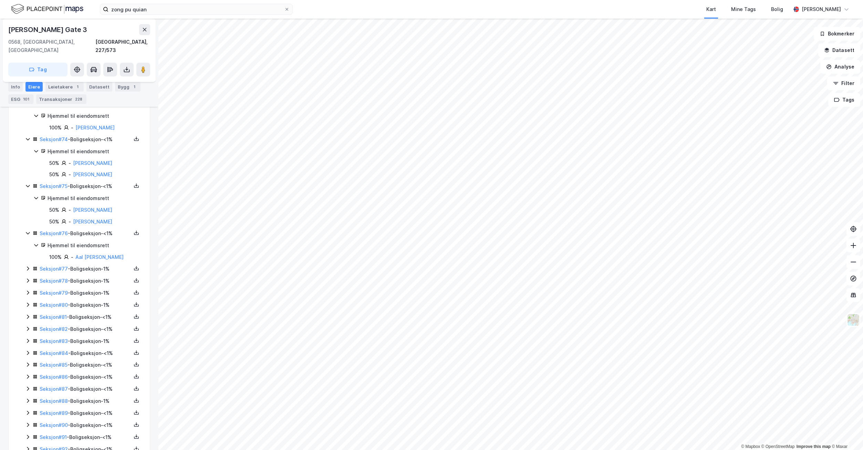
scroll to position [3065, 0]
click at [28, 264] on icon at bounding box center [28, 267] width 6 height 6
click at [27, 300] on icon at bounding box center [28, 303] width 6 height 6
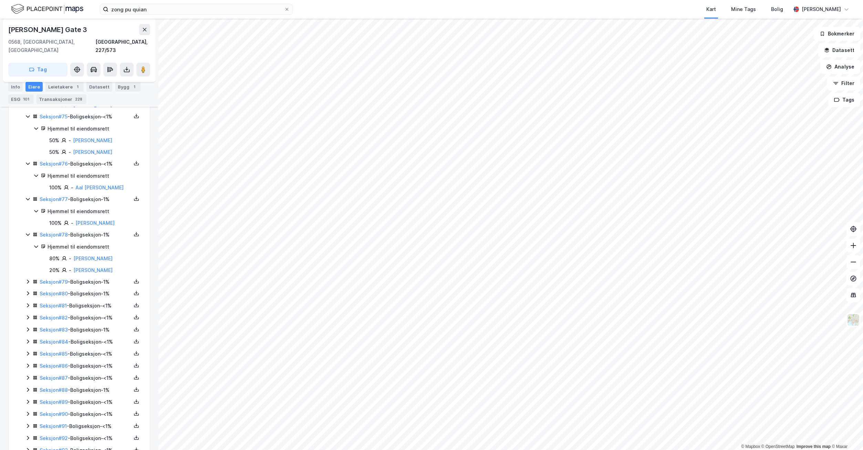
scroll to position [3133, 0]
click at [27, 278] on icon at bounding box center [28, 281] width 6 height 6
click at [29, 325] on icon at bounding box center [28, 328] width 6 height 6
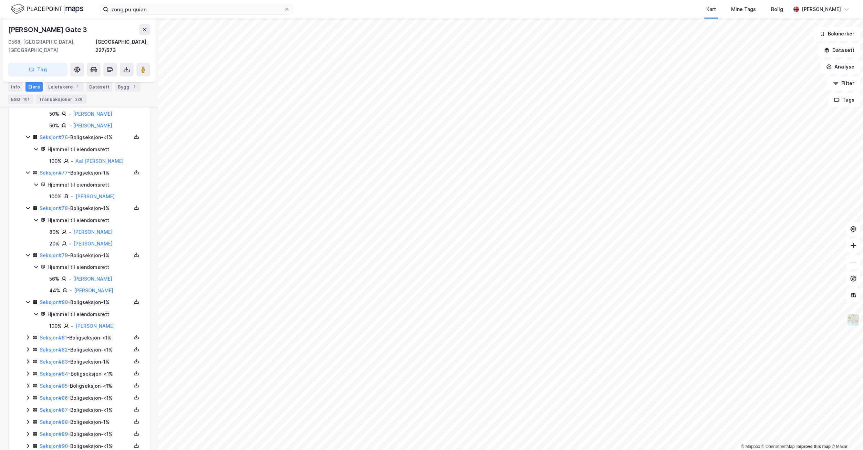
scroll to position [3202, 0]
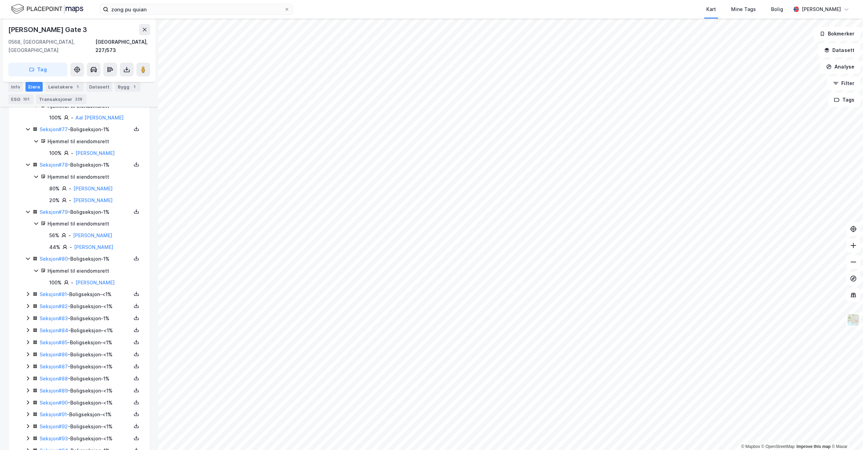
click at [29, 291] on icon at bounding box center [28, 294] width 6 height 6
click at [29, 327] on icon at bounding box center [28, 330] width 6 height 6
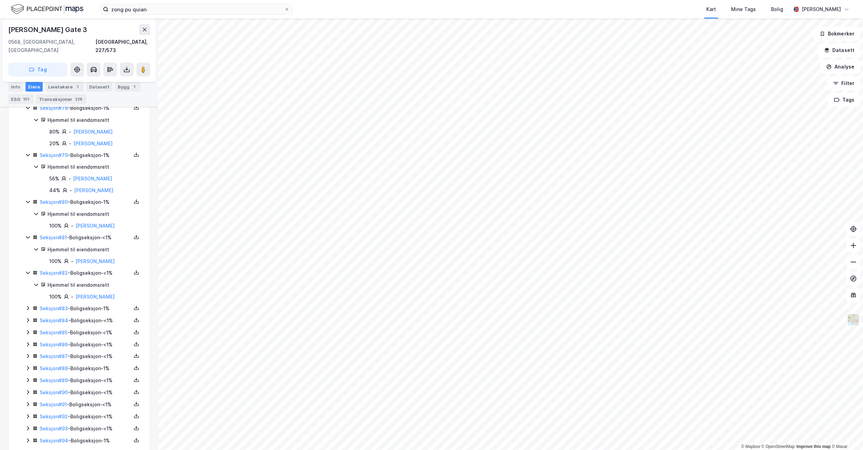
scroll to position [3282, 0]
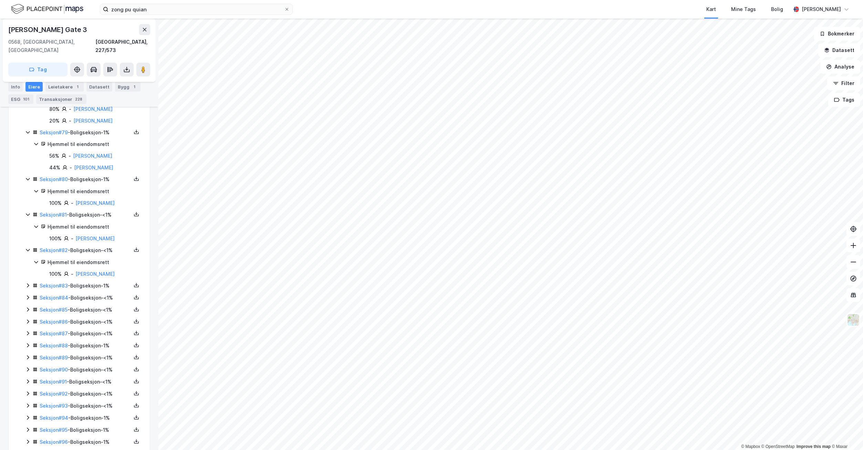
click at [26, 283] on icon at bounding box center [28, 286] width 6 height 6
click at [27, 326] on icon at bounding box center [28, 329] width 6 height 6
click at [28, 363] on icon at bounding box center [28, 365] width 2 height 4
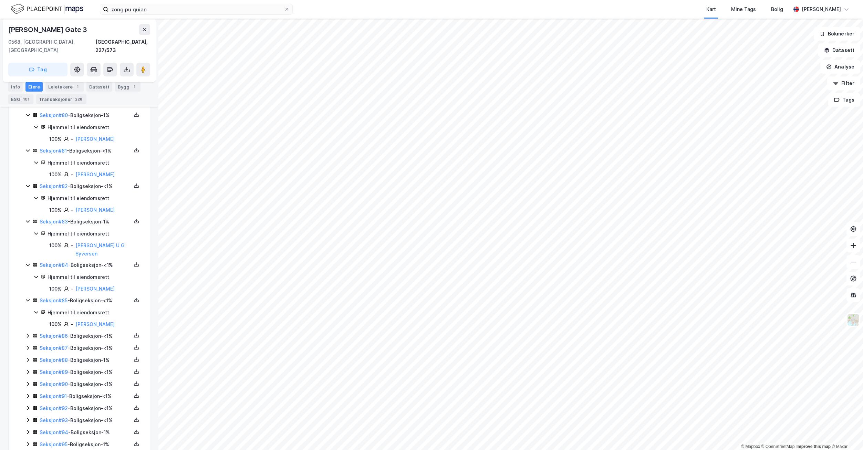
scroll to position [3352, 0]
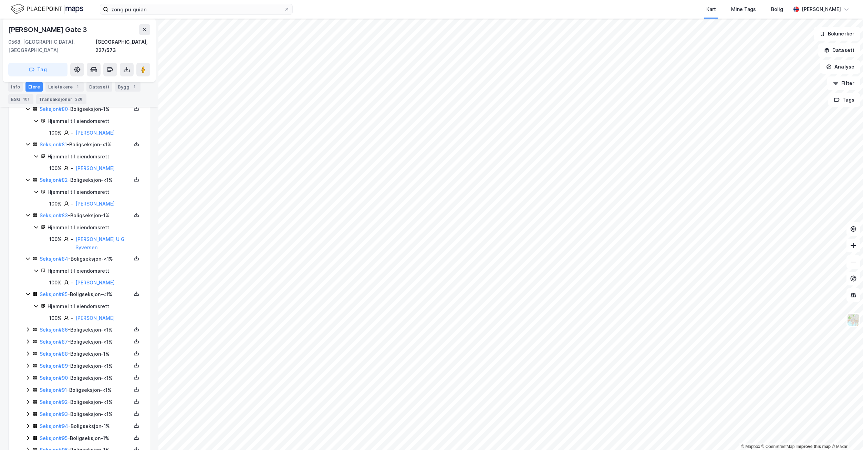
click at [25, 327] on icon at bounding box center [28, 330] width 6 height 6
click at [27, 374] on icon at bounding box center [28, 377] width 6 height 6
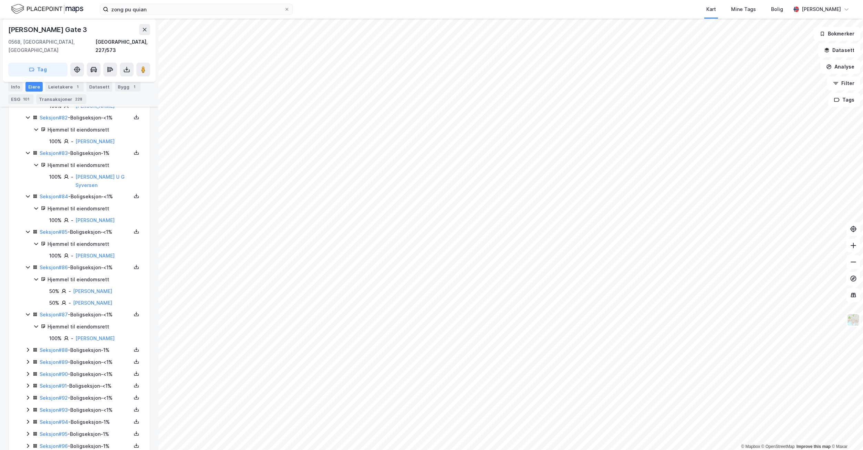
scroll to position [3418, 0]
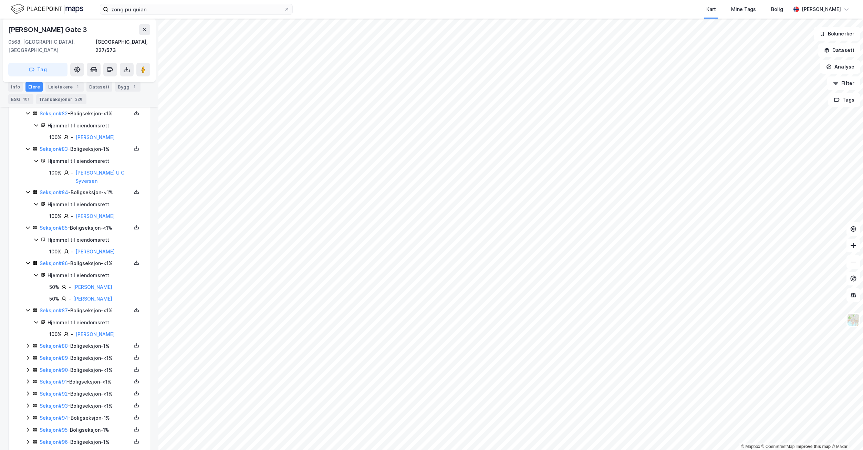
click at [27, 344] on icon at bounding box center [28, 346] width 2 height 4
click at [27, 378] on icon at bounding box center [28, 381] width 6 height 6
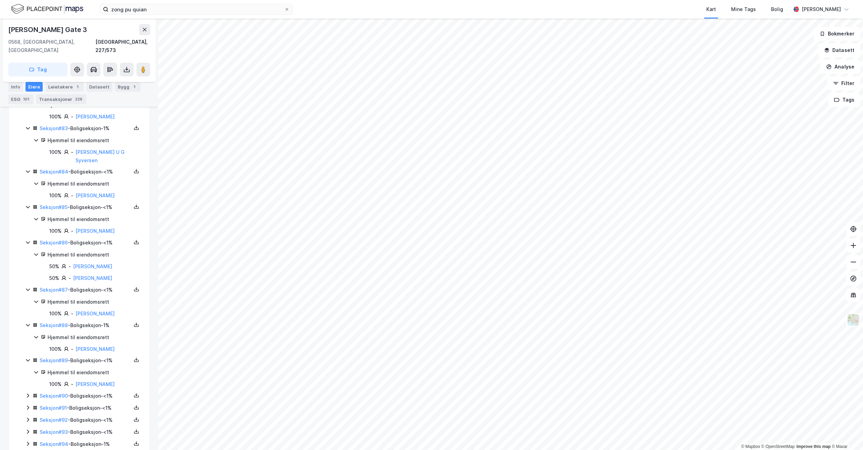
scroll to position [3465, 0]
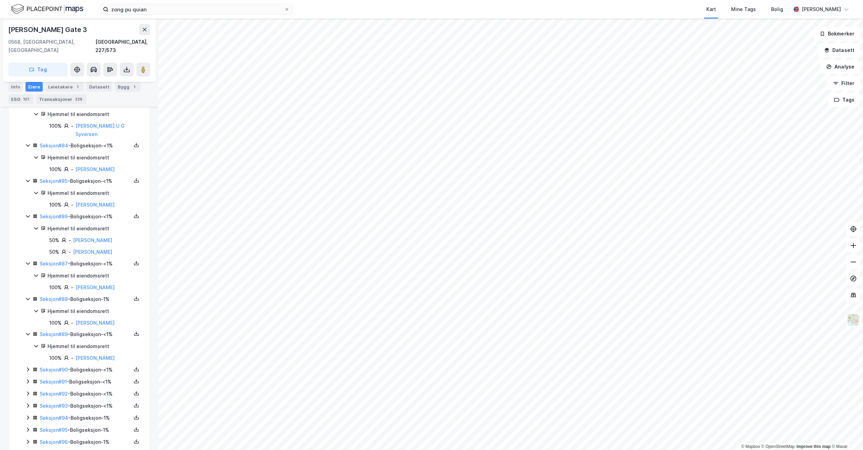
click at [29, 367] on icon at bounding box center [28, 370] width 6 height 6
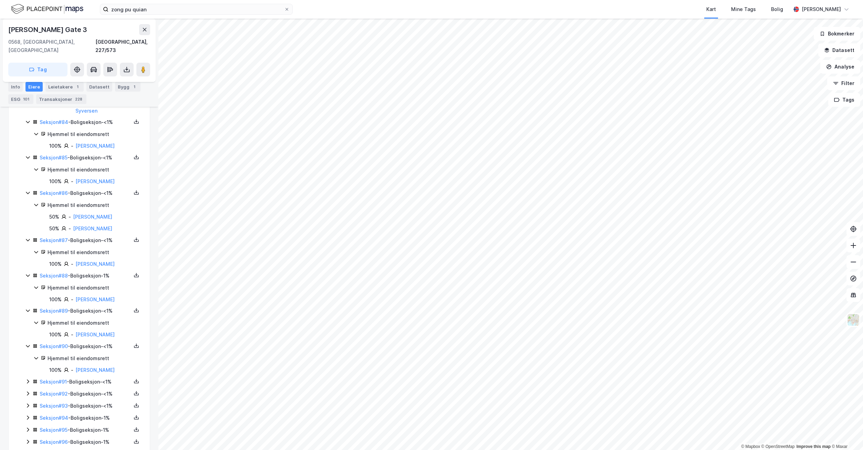
click at [29, 378] on div "Seksjon # 91 - Boligseksjon - <1%" at bounding box center [83, 382] width 116 height 9
click at [28, 415] on icon at bounding box center [28, 417] width 2 height 4
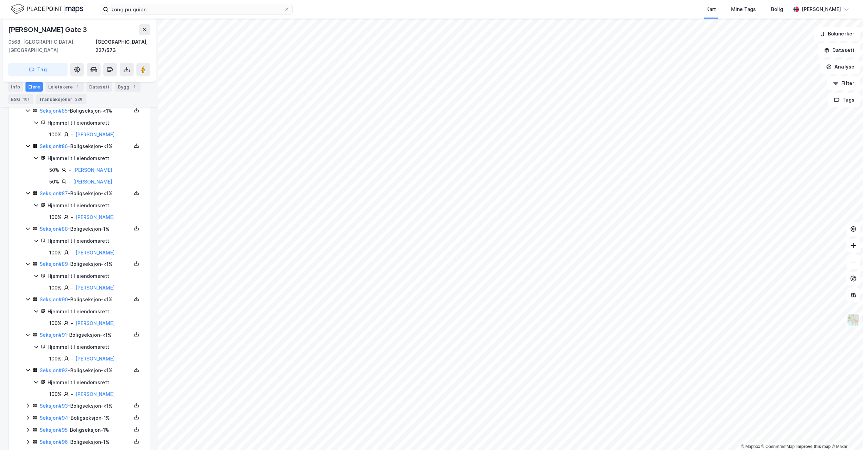
click at [29, 403] on icon at bounding box center [28, 406] width 6 height 6
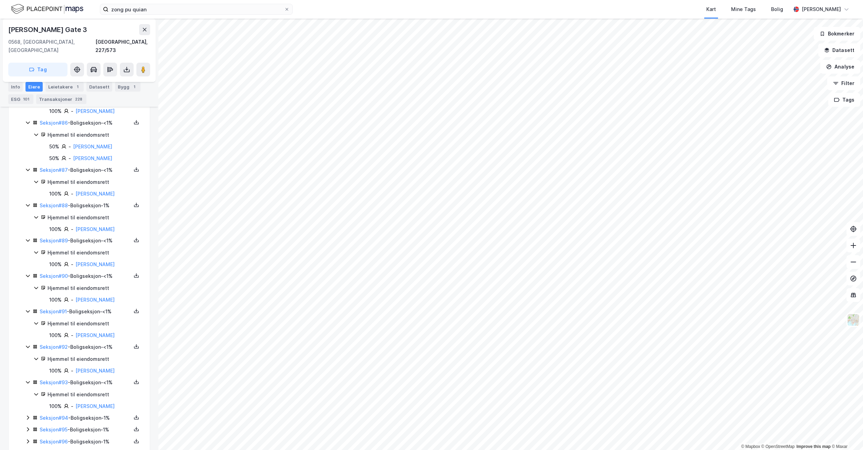
click at [29, 415] on icon at bounding box center [28, 418] width 6 height 6
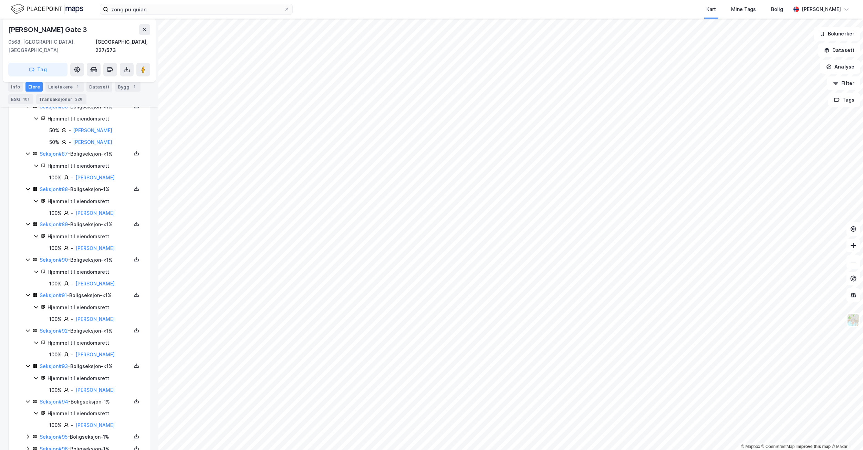
scroll to position [3582, 0]
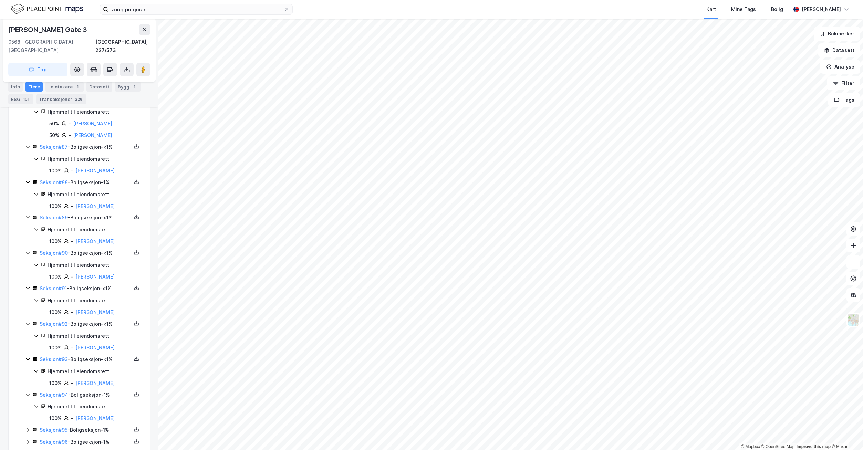
click at [27, 427] on icon at bounding box center [28, 430] width 6 height 6
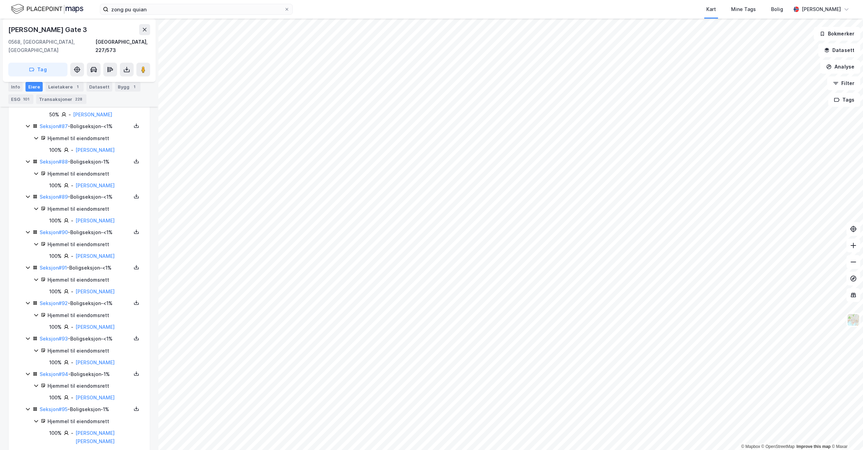
scroll to position [3614, 0]
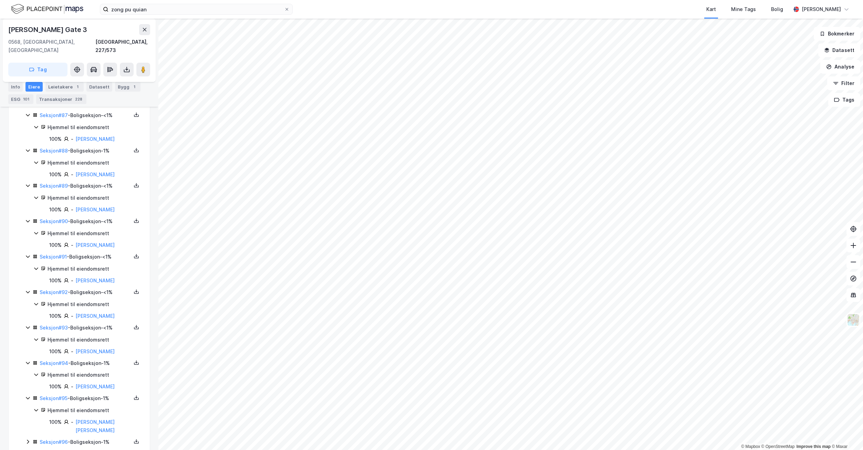
click at [27, 439] on icon at bounding box center [28, 442] width 6 height 6
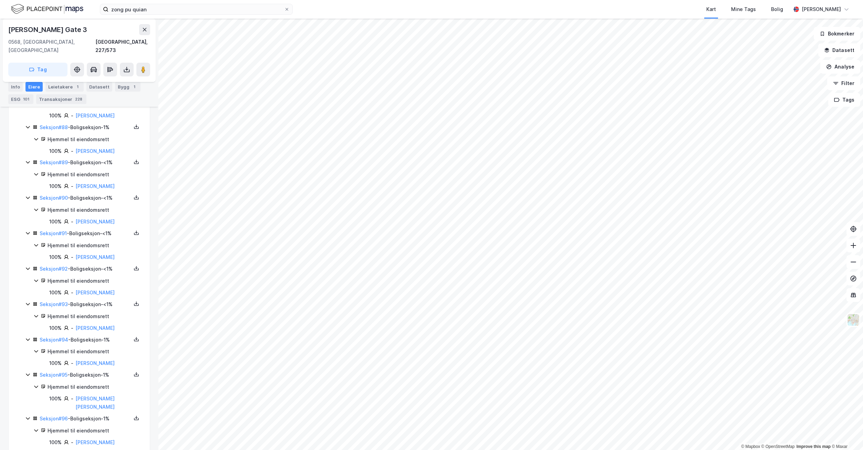
click at [29, 450] on icon at bounding box center [28, 454] width 2 height 4
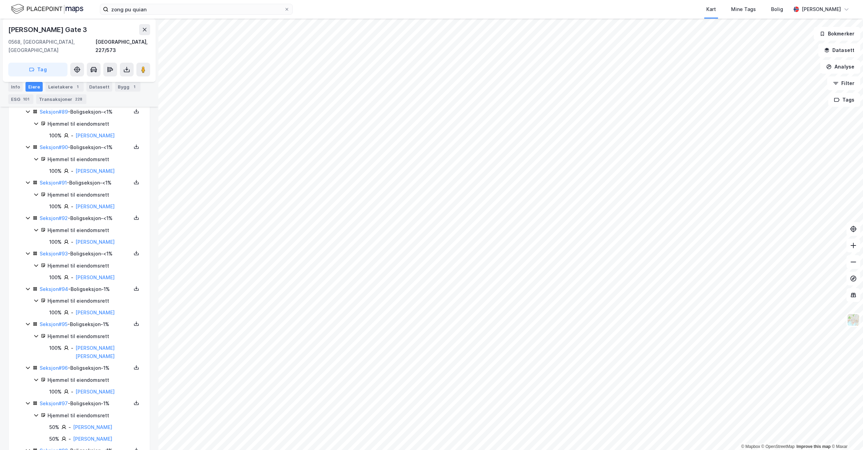
scroll to position [3696, 0]
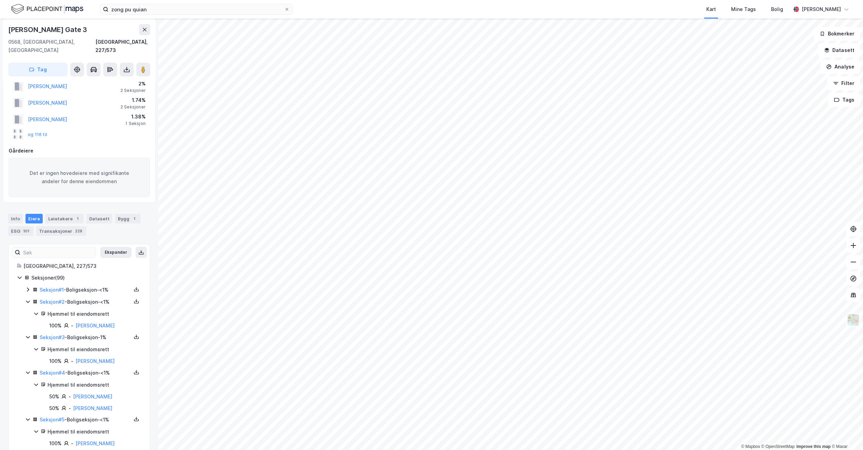
scroll to position [0, 0]
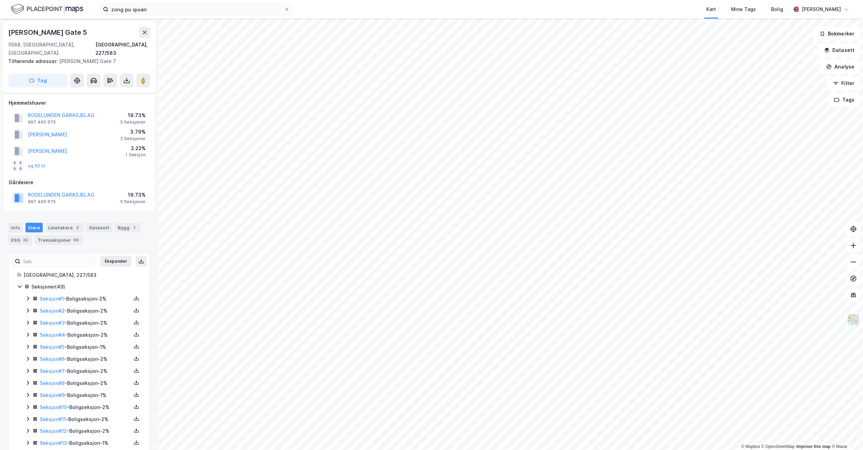
scroll to position [69, 0]
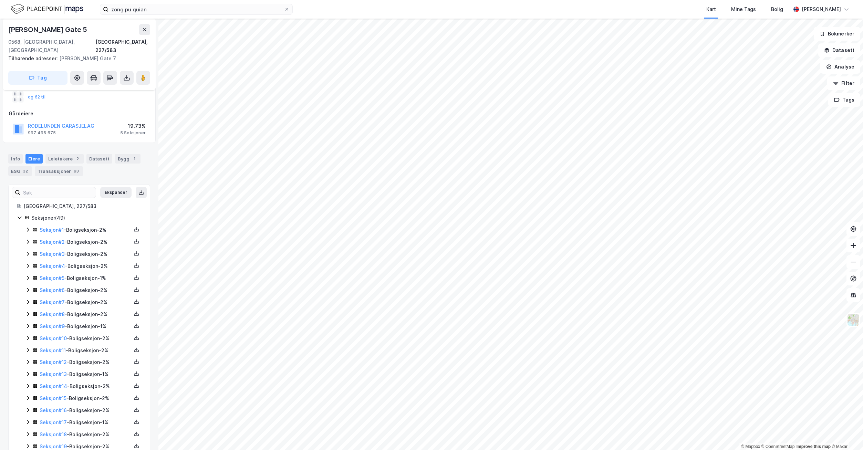
click at [26, 227] on icon at bounding box center [28, 230] width 6 height 6
click at [26, 274] on icon at bounding box center [28, 277] width 6 height 6
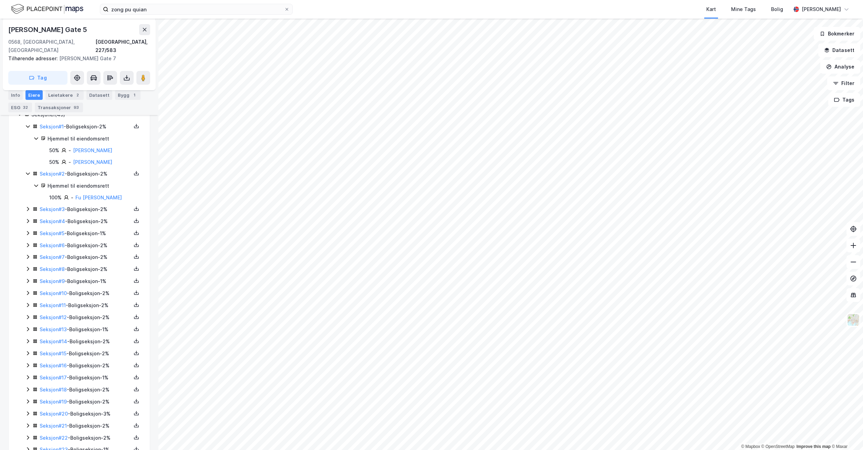
scroll to position [207, 0]
click at [29, 172] on icon at bounding box center [28, 175] width 6 height 6
click at [29, 207] on icon at bounding box center [28, 210] width 6 height 6
click at [27, 254] on icon at bounding box center [28, 257] width 6 height 6
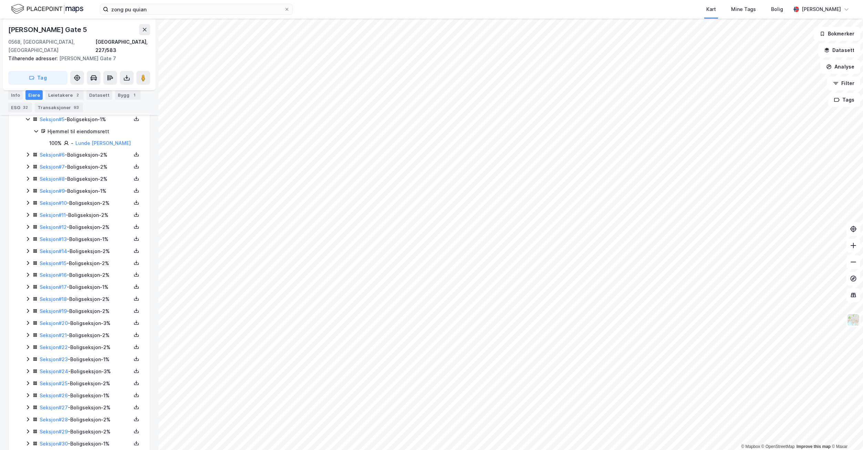
click at [26, 152] on icon at bounding box center [28, 155] width 6 height 6
click at [29, 203] on icon at bounding box center [28, 202] width 6 height 6
click at [27, 236] on icon at bounding box center [28, 237] width 2 height 4
click at [28, 135] on icon at bounding box center [28, 135] width 6 height 6
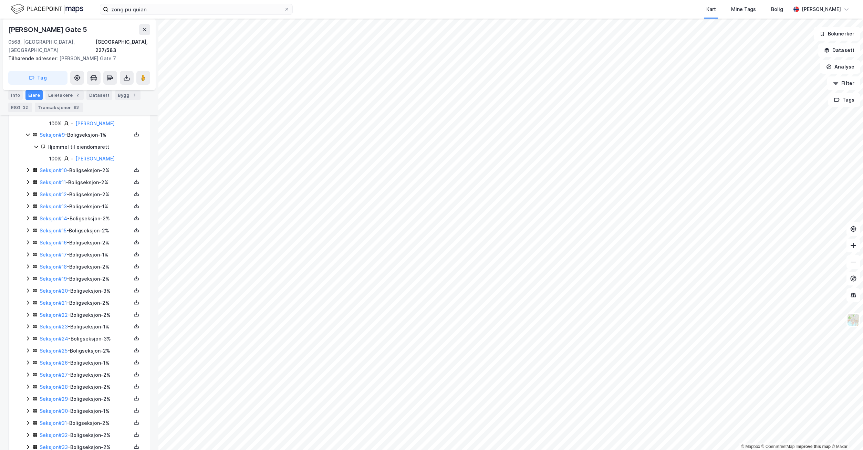
click at [28, 170] on icon at bounding box center [28, 170] width 2 height 4
click at [81, 206] on link "[PERSON_NAME]" at bounding box center [92, 206] width 39 height 6
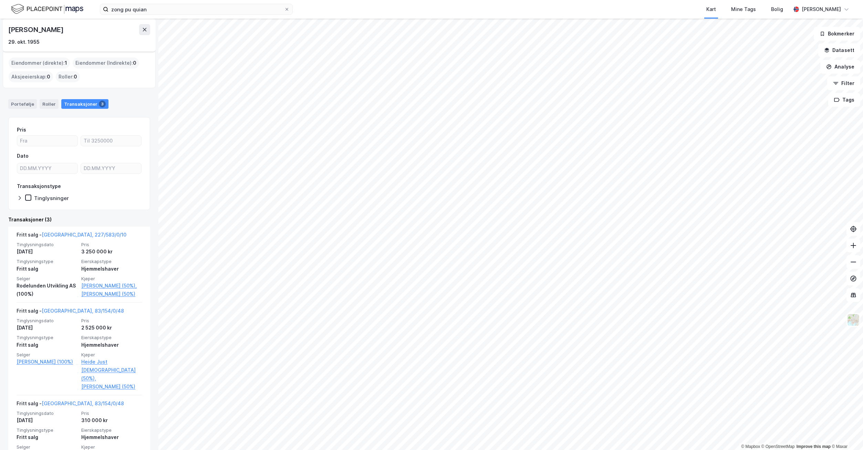
scroll to position [38, 0]
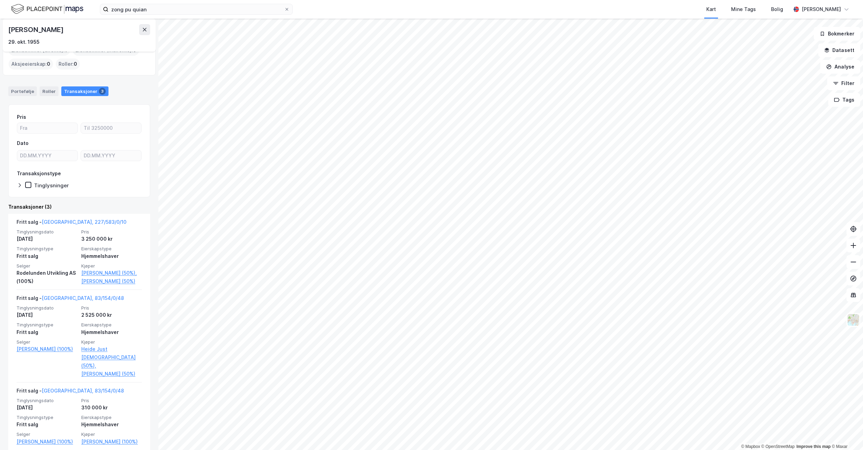
click at [68, 388] on link "[GEOGRAPHIC_DATA], 83/154/0/48" at bounding box center [83, 391] width 82 height 6
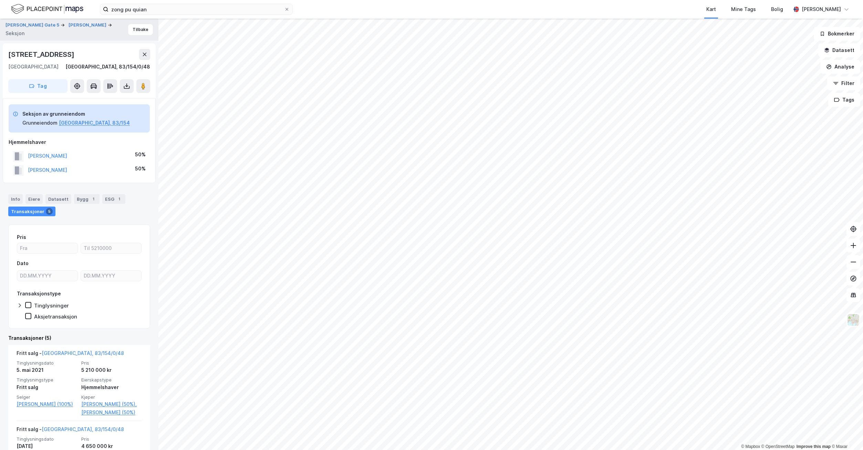
scroll to position [308, 0]
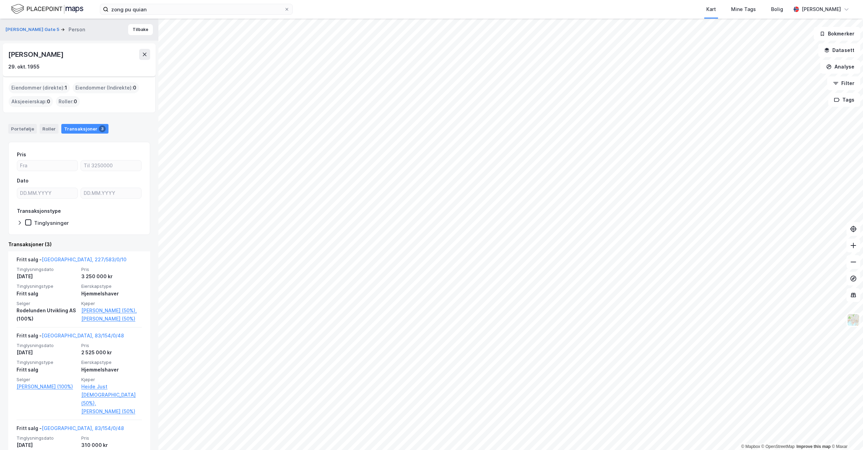
scroll to position [38, 0]
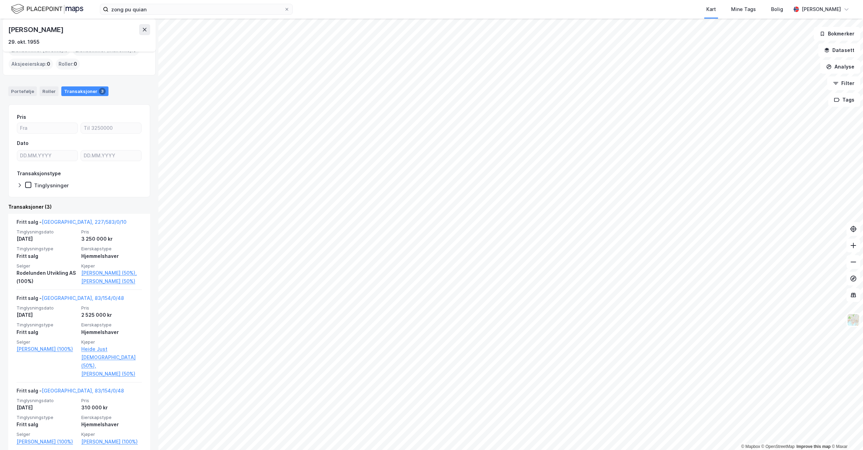
click at [67, 222] on link "[GEOGRAPHIC_DATA], 227/583/0/10" at bounding box center [84, 222] width 85 height 6
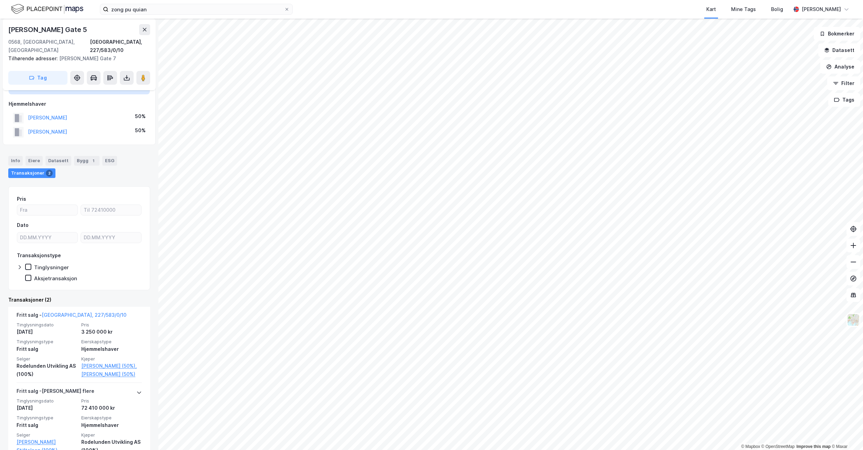
scroll to position [63, 0]
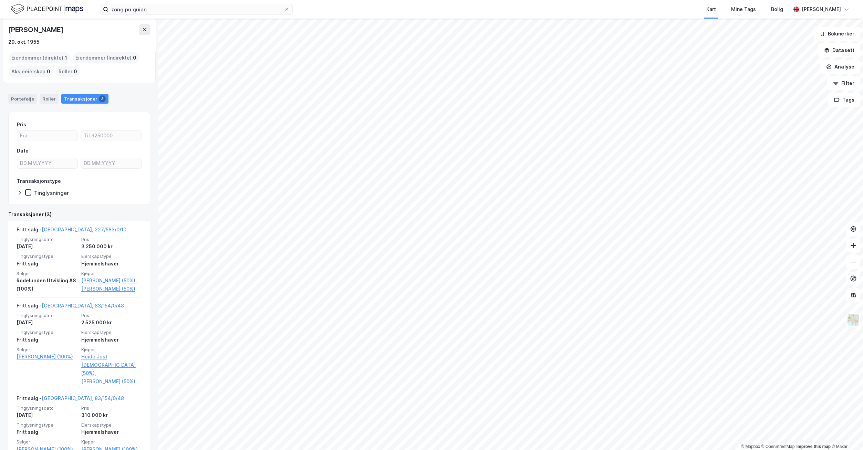
scroll to position [38, 0]
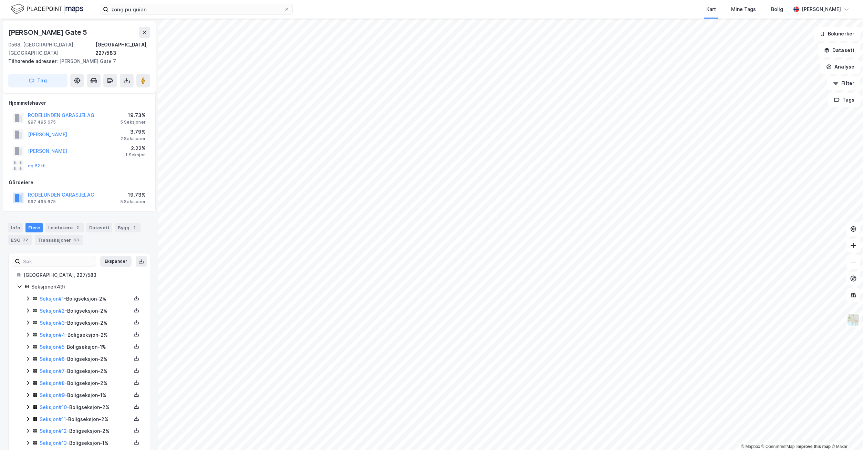
scroll to position [63, 0]
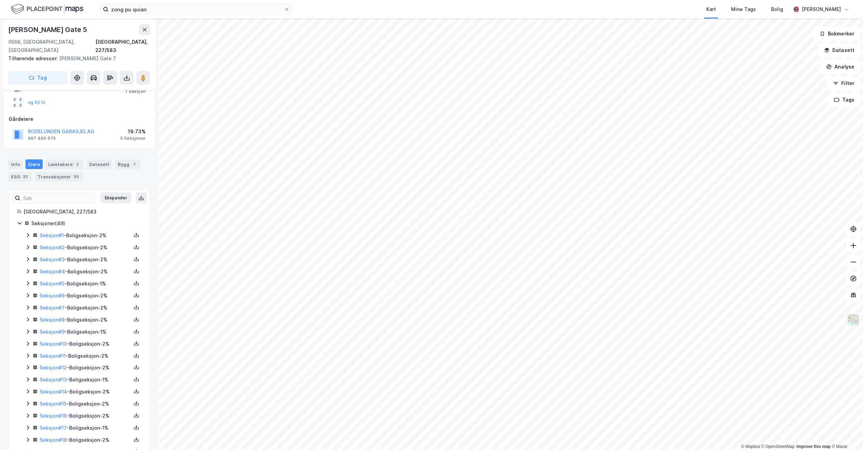
click at [30, 232] on icon at bounding box center [28, 235] width 6 height 6
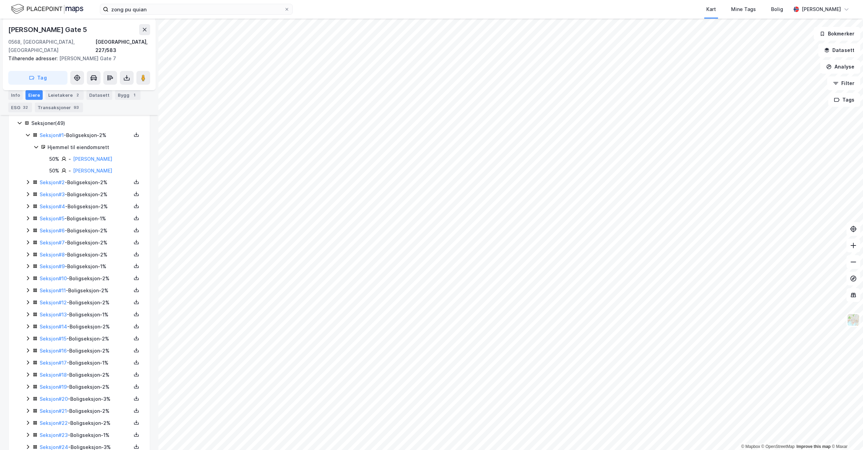
scroll to position [167, 0]
click at [28, 177] on icon at bounding box center [28, 179] width 2 height 4
click at [27, 212] on icon at bounding box center [28, 215] width 6 height 6
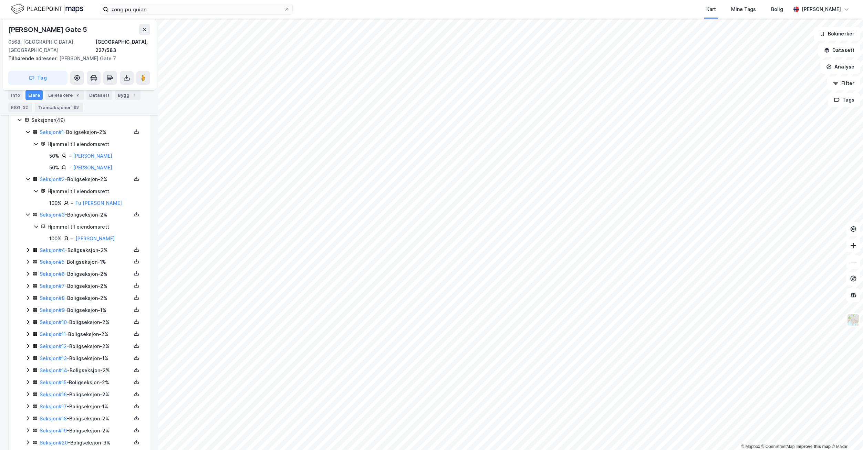
click at [26, 247] on icon at bounding box center [28, 250] width 6 height 6
click at [29, 294] on icon at bounding box center [28, 297] width 6 height 6
click at [27, 330] on icon at bounding box center [28, 333] width 6 height 6
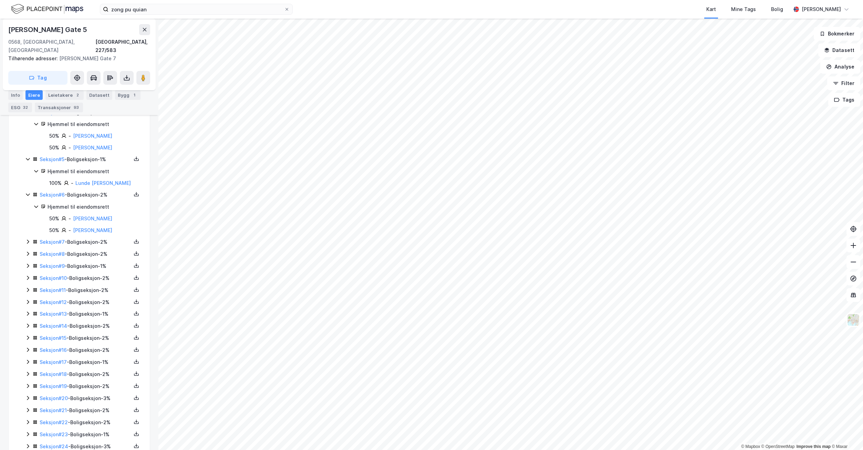
click at [29, 242] on icon at bounding box center [28, 242] width 6 height 6
click at [28, 280] on div "Seksjon # 8 - Boligseksjon - 2%" at bounding box center [83, 277] width 116 height 9
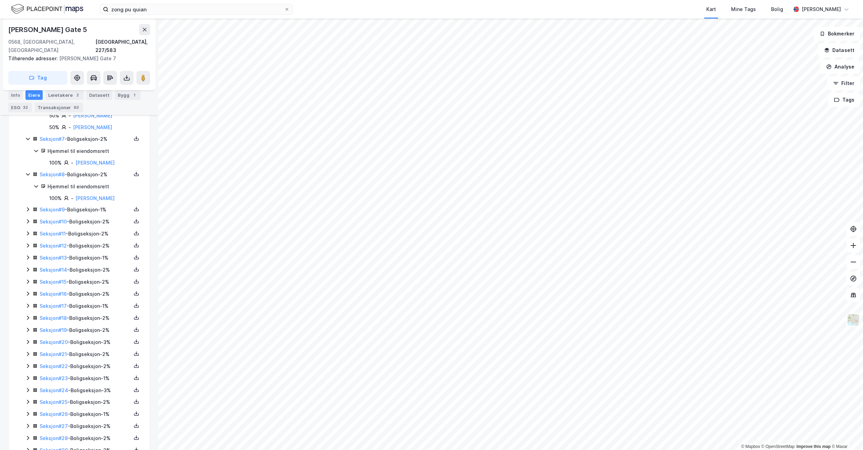
scroll to position [408, 0]
click at [28, 209] on icon at bounding box center [28, 209] width 6 height 6
click at [25, 245] on icon at bounding box center [28, 245] width 6 height 6
click at [84, 268] on link "[PERSON_NAME]" at bounding box center [92, 268] width 39 height 6
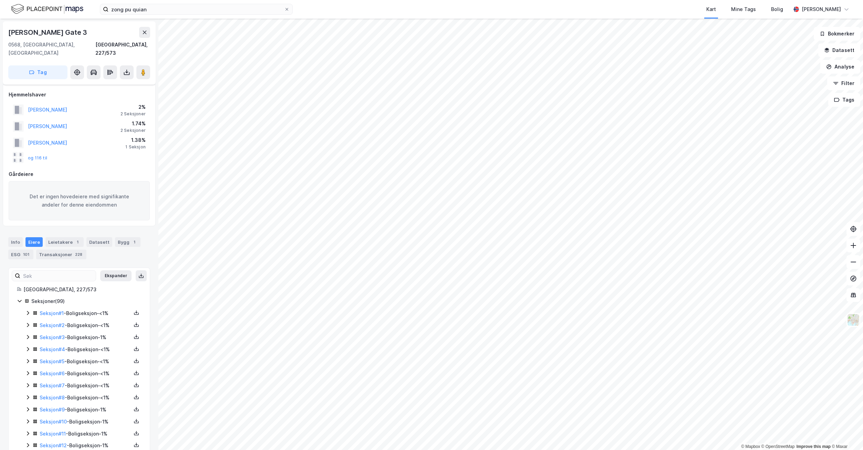
scroll to position [408, 0]
